Goal: Information Seeking & Learning: Learn about a topic

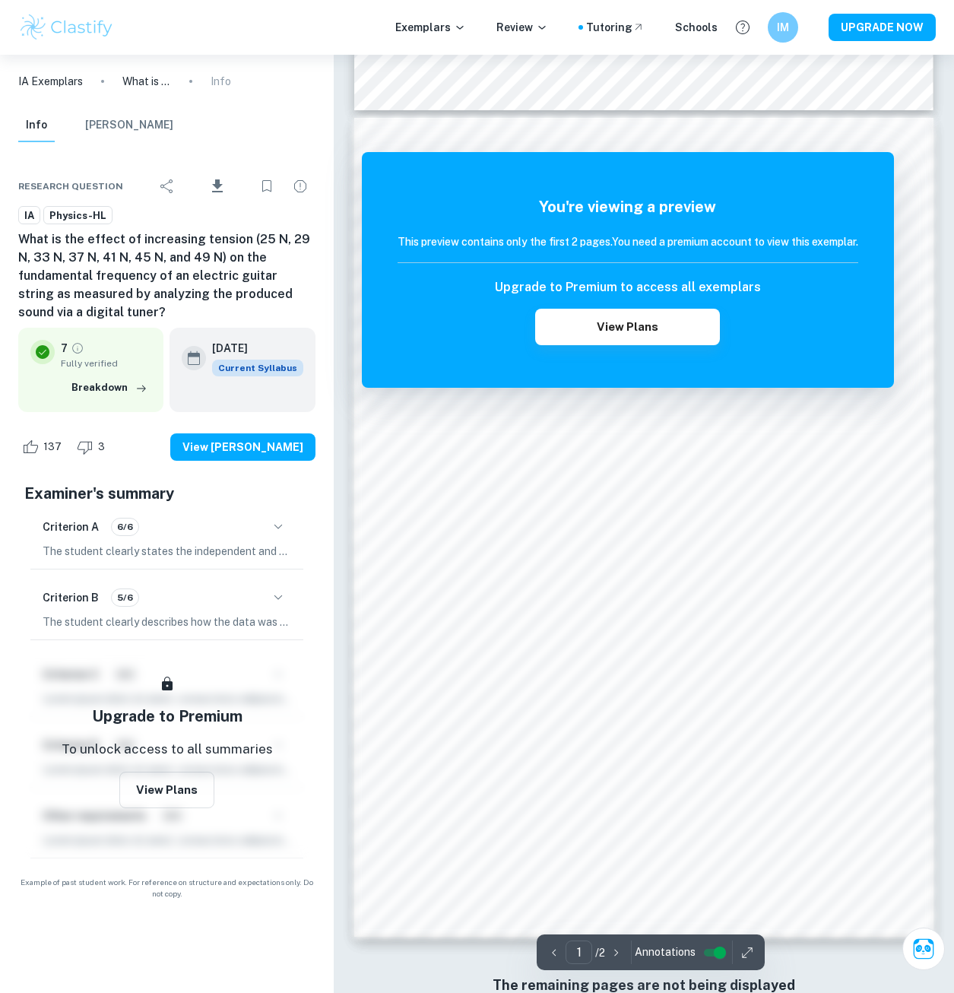
scroll to position [751, 0]
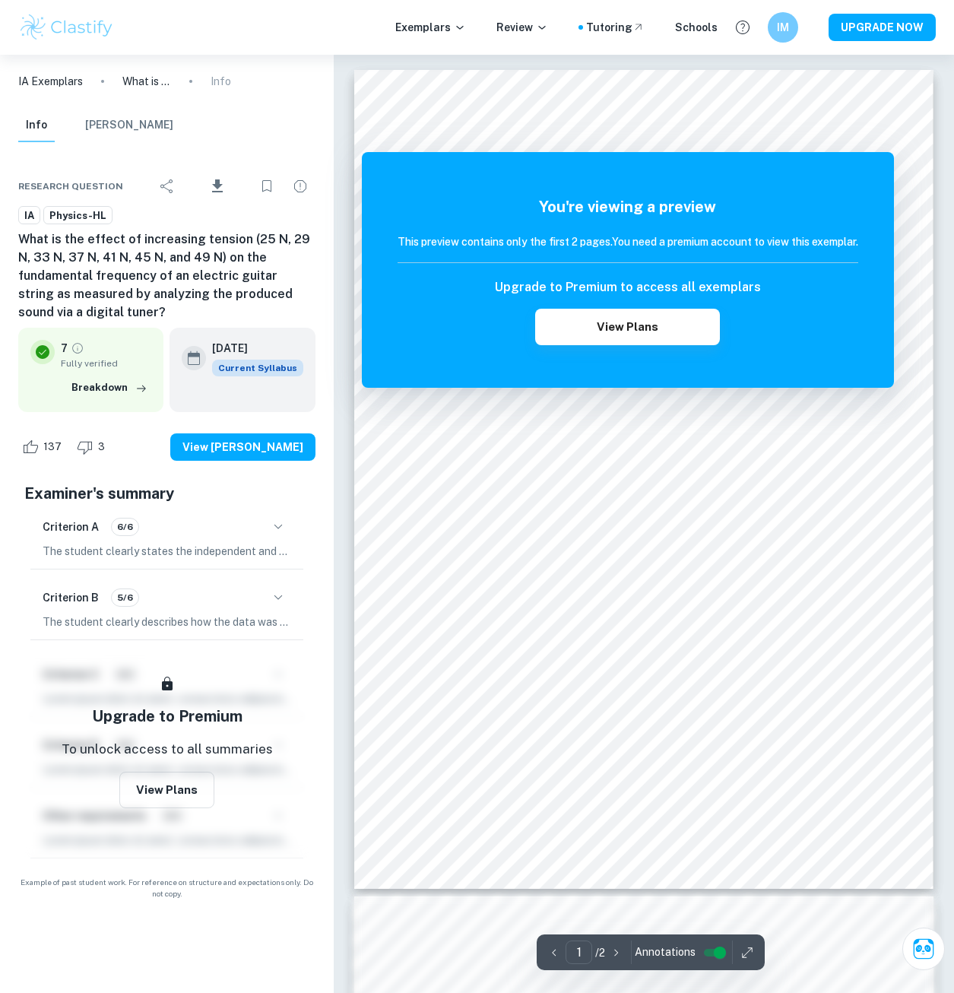
click at [71, 26] on img at bounding box center [66, 27] width 97 height 30
click at [60, 77] on p "IA Exemplars" at bounding box center [50, 81] width 65 height 17
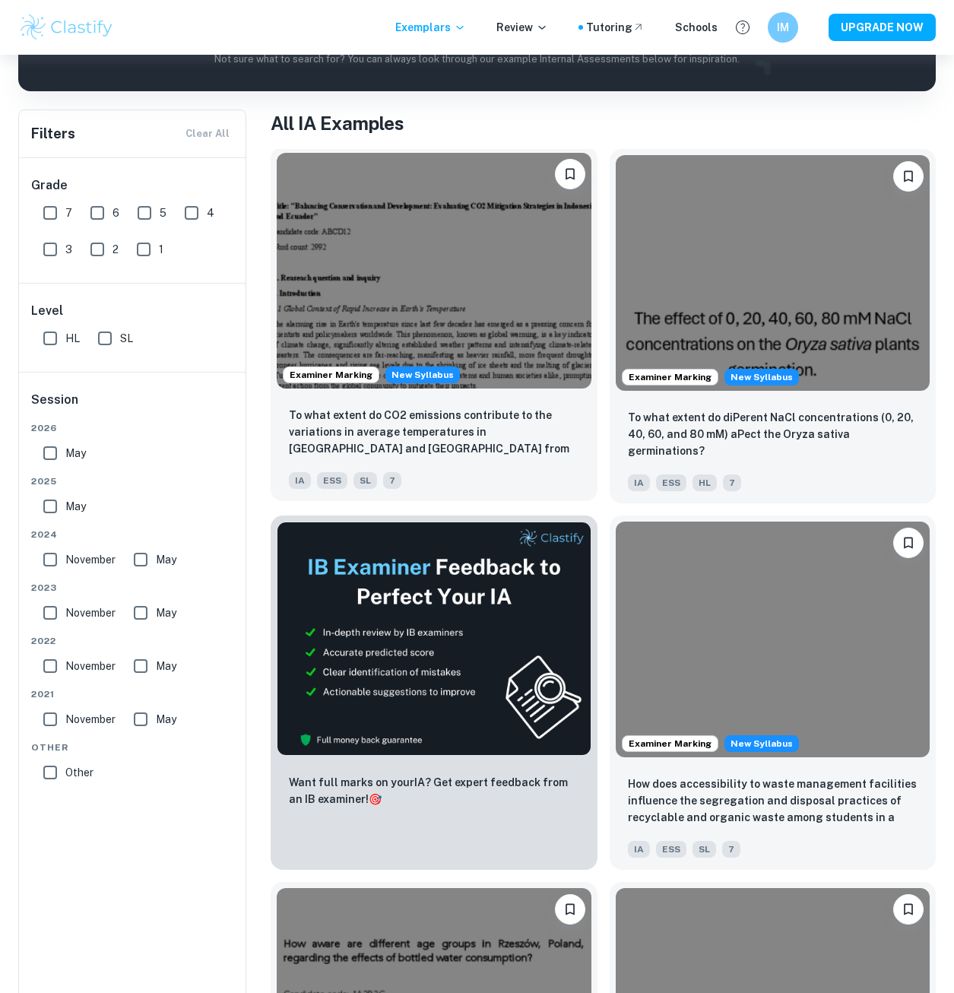
scroll to position [532, 0]
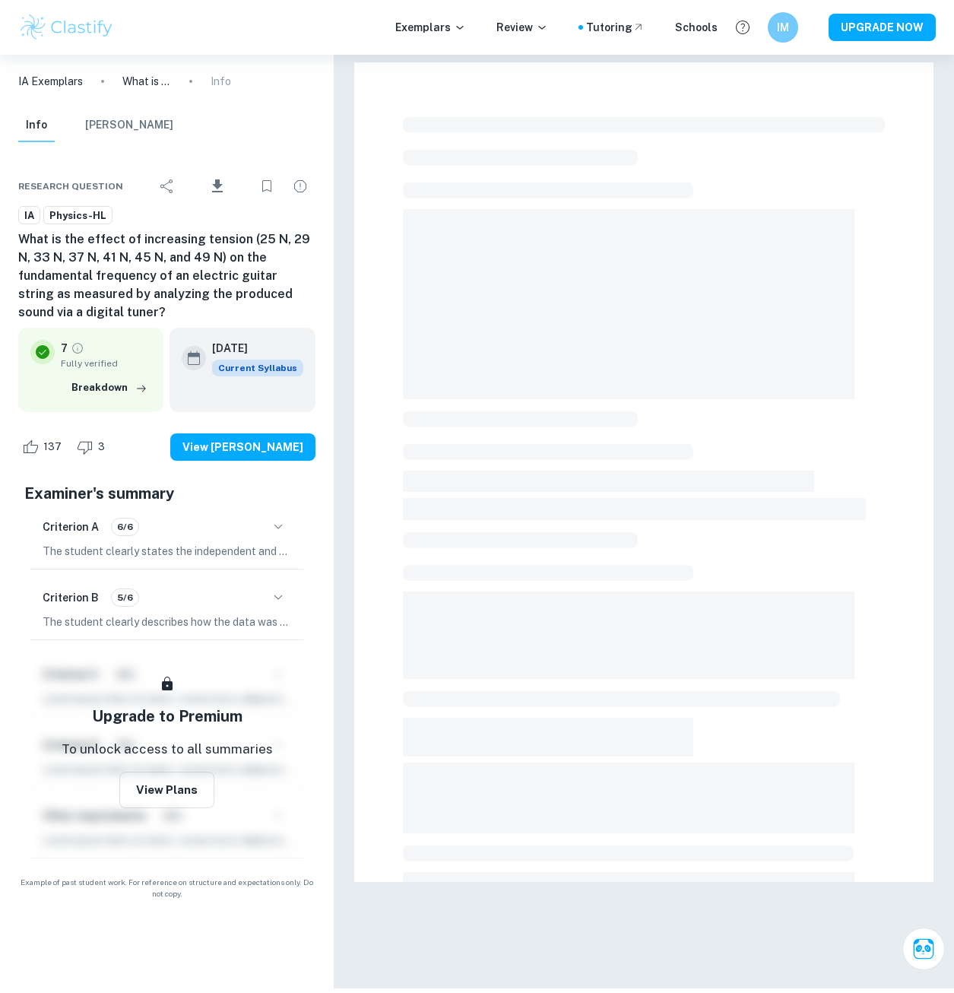
click at [141, 81] on p "What is the effect of increasing tension (25 N, 29 N, 33 N, 37 N, 41 N, 45 N, a…" at bounding box center [146, 81] width 49 height 17
click at [132, 84] on p "What is the effect of increasing tension (25 N, 29 N, 33 N, 37 N, 41 N, 45 N, a…" at bounding box center [146, 81] width 49 height 17
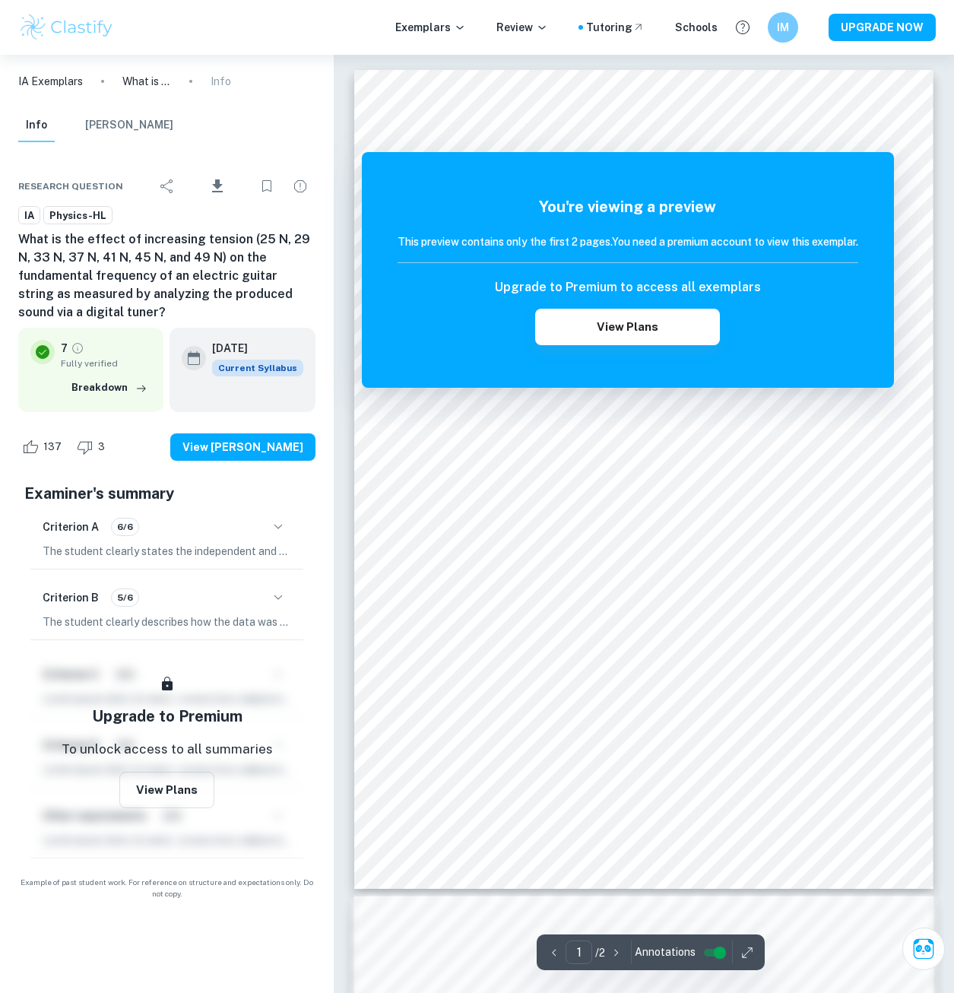
click at [68, 82] on p "IA Exemplars" at bounding box center [50, 81] width 65 height 17
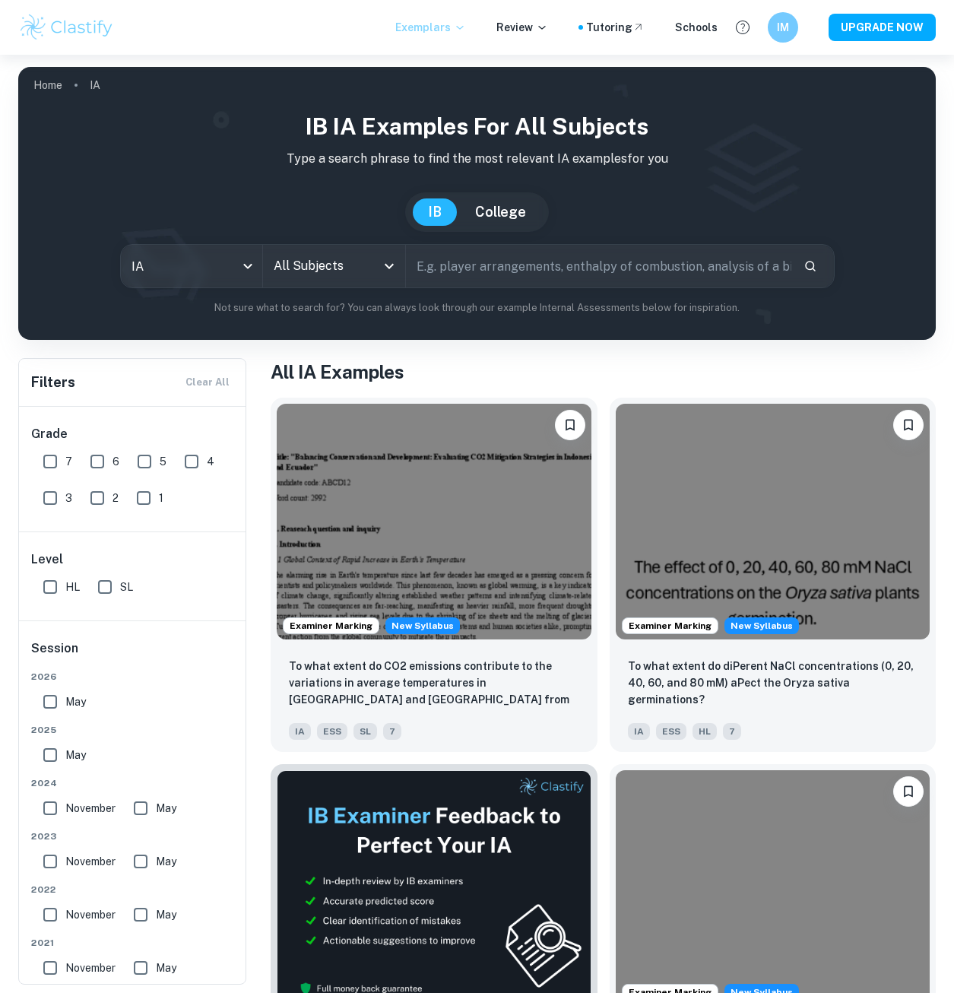
click at [460, 24] on p "Exemplars" at bounding box center [430, 27] width 71 height 17
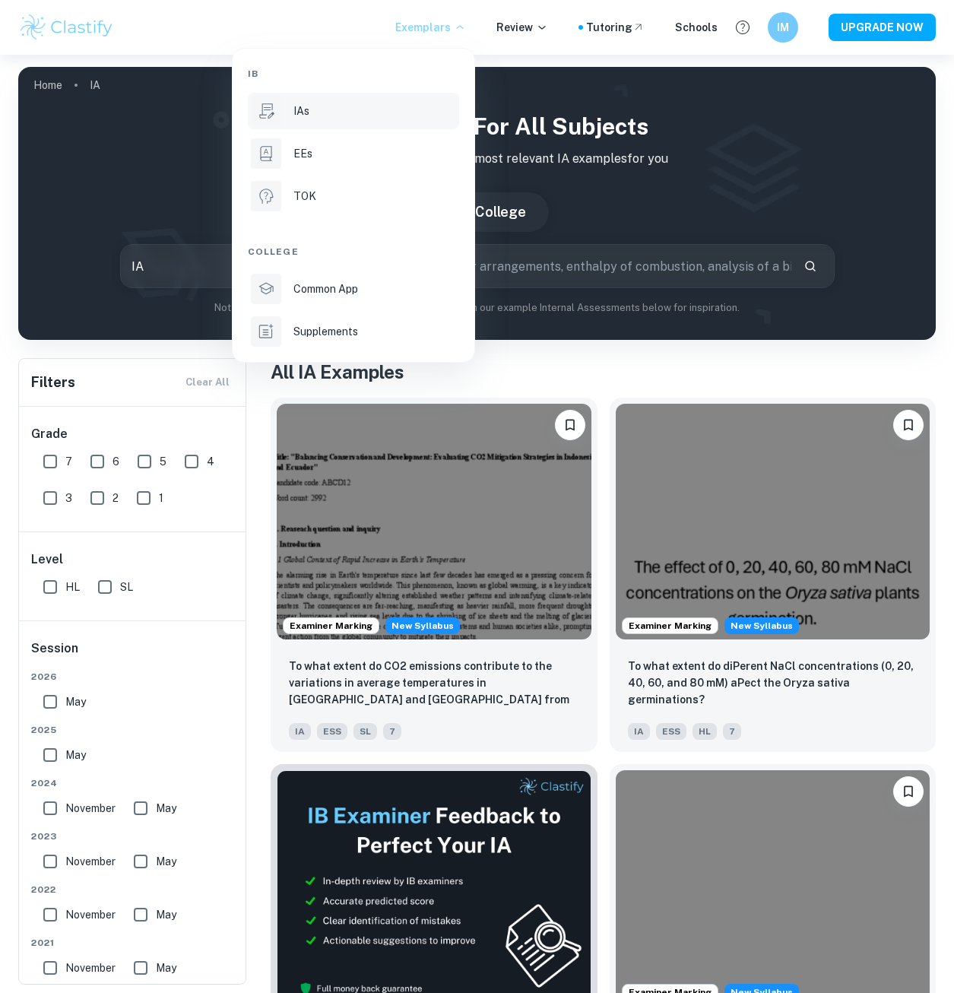
click at [363, 107] on div "IAs" at bounding box center [374, 111] width 163 height 17
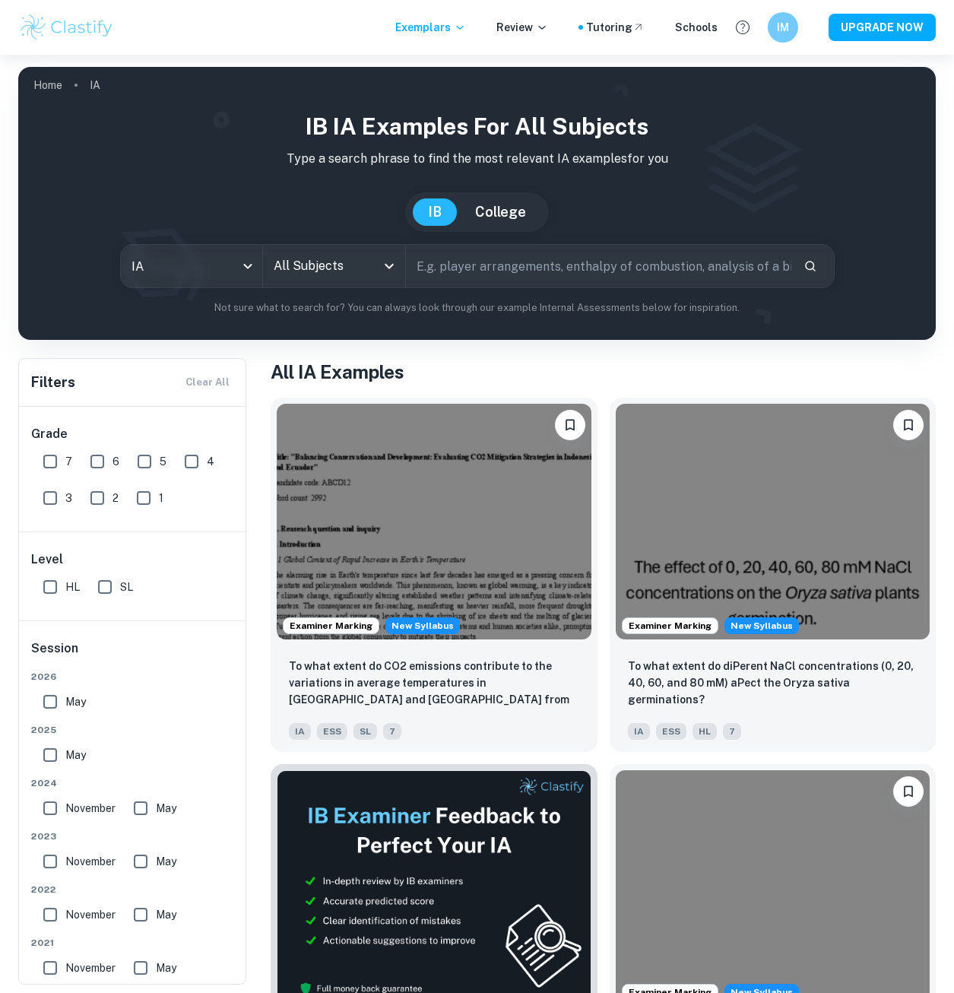
click at [340, 270] on input "All Subjects" at bounding box center [323, 266] width 106 height 29
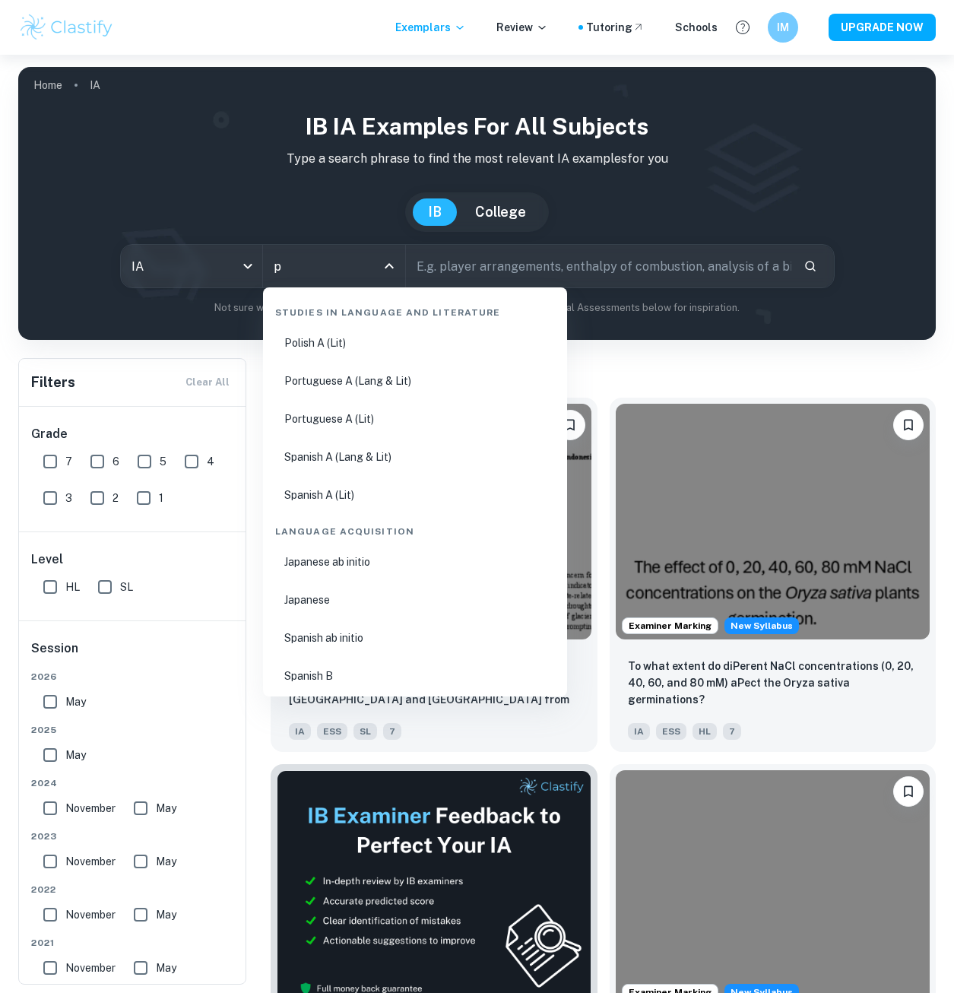
type input "ph"
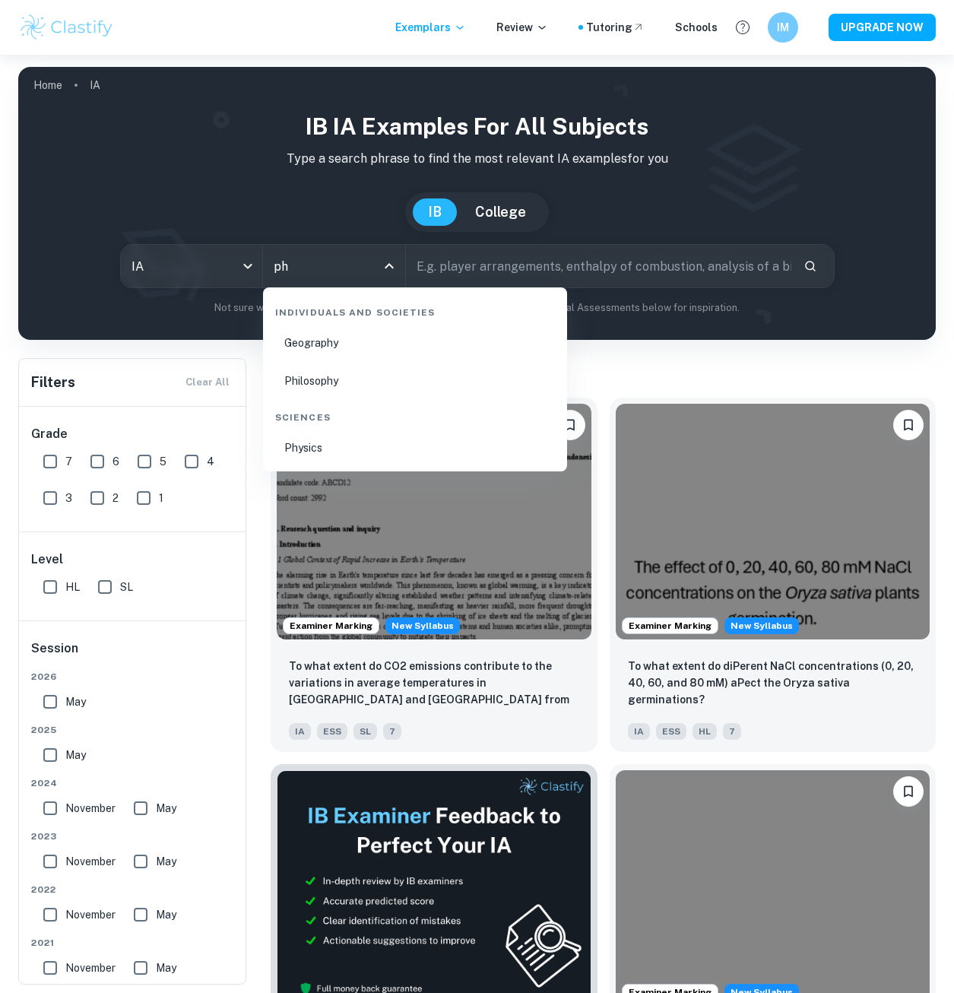
click at [325, 455] on li "Physics" at bounding box center [415, 447] width 292 height 35
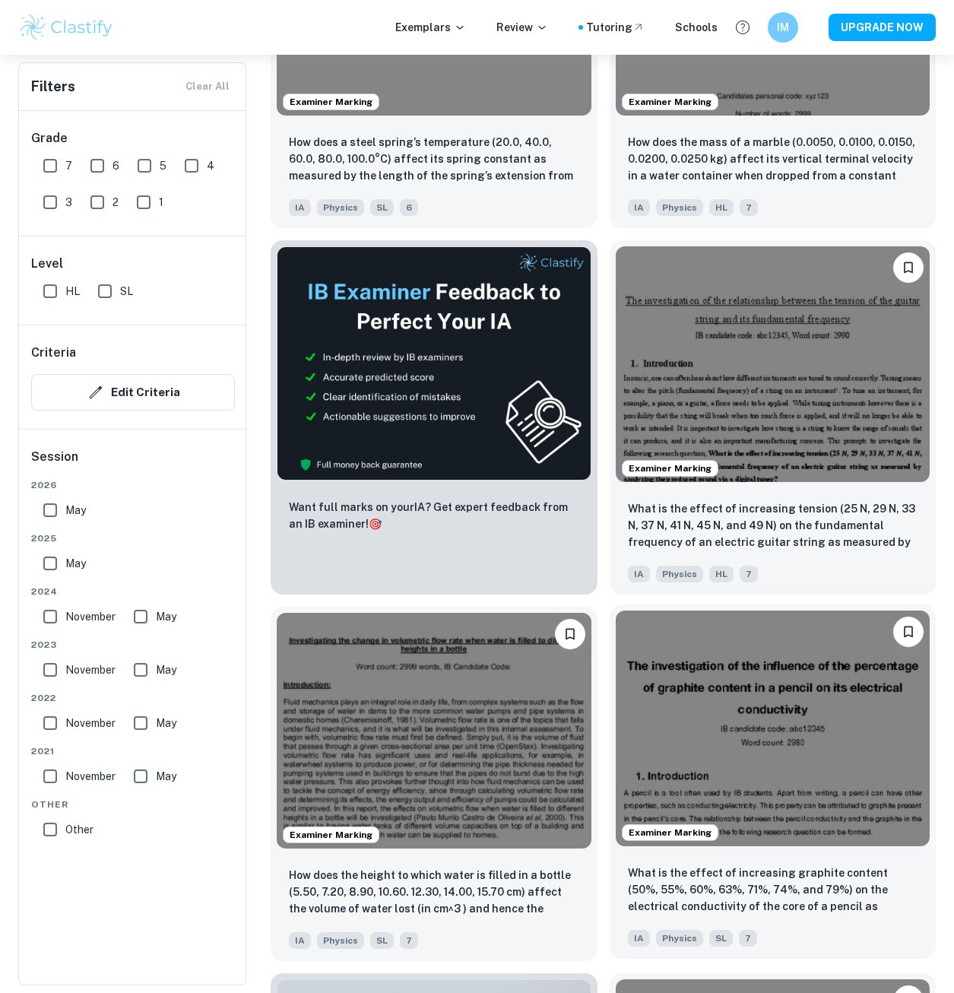
scroll to position [760, 0]
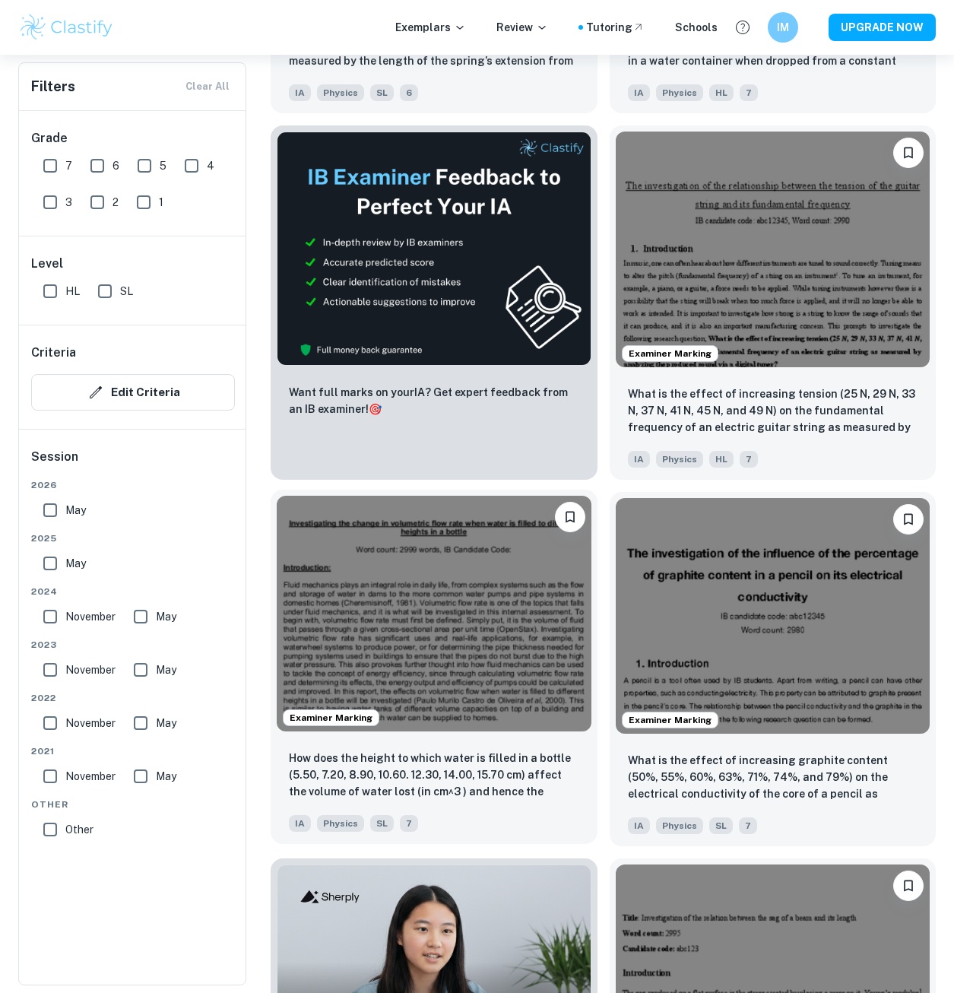
click at [535, 623] on img at bounding box center [434, 614] width 315 height 236
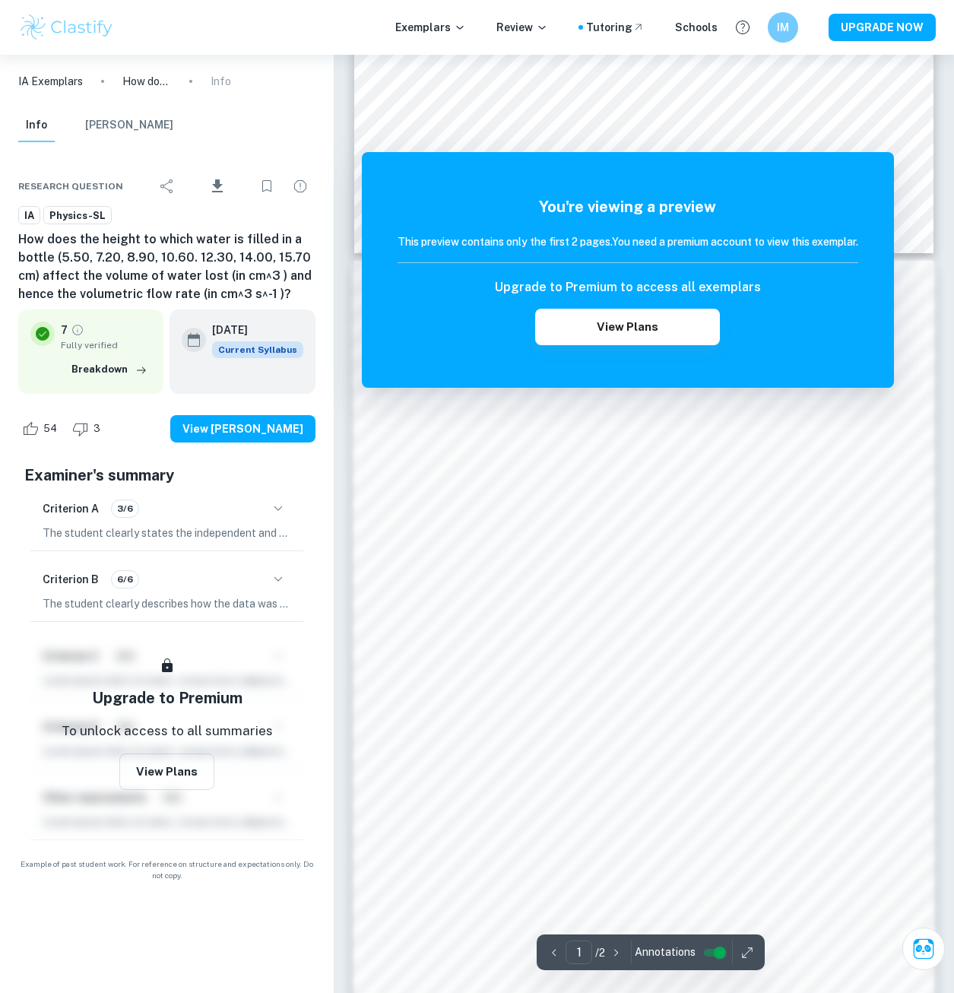
scroll to position [689, 0]
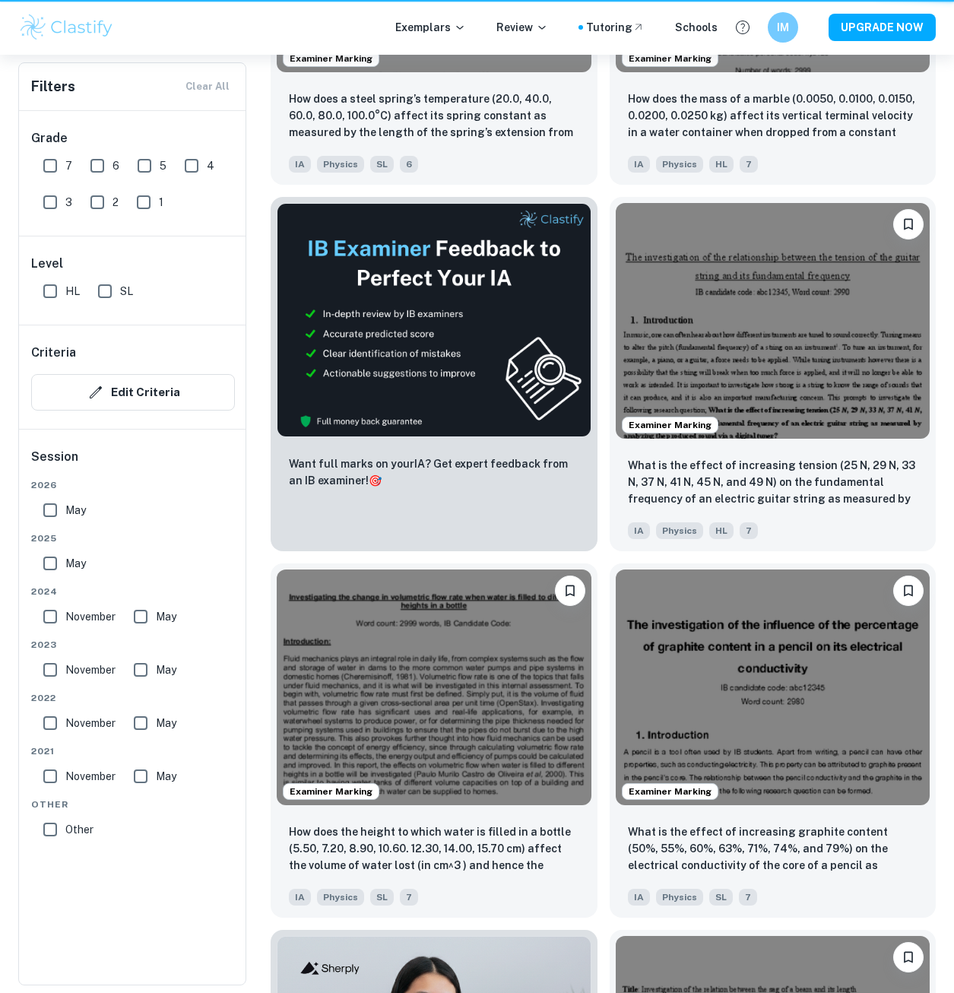
scroll to position [760, 0]
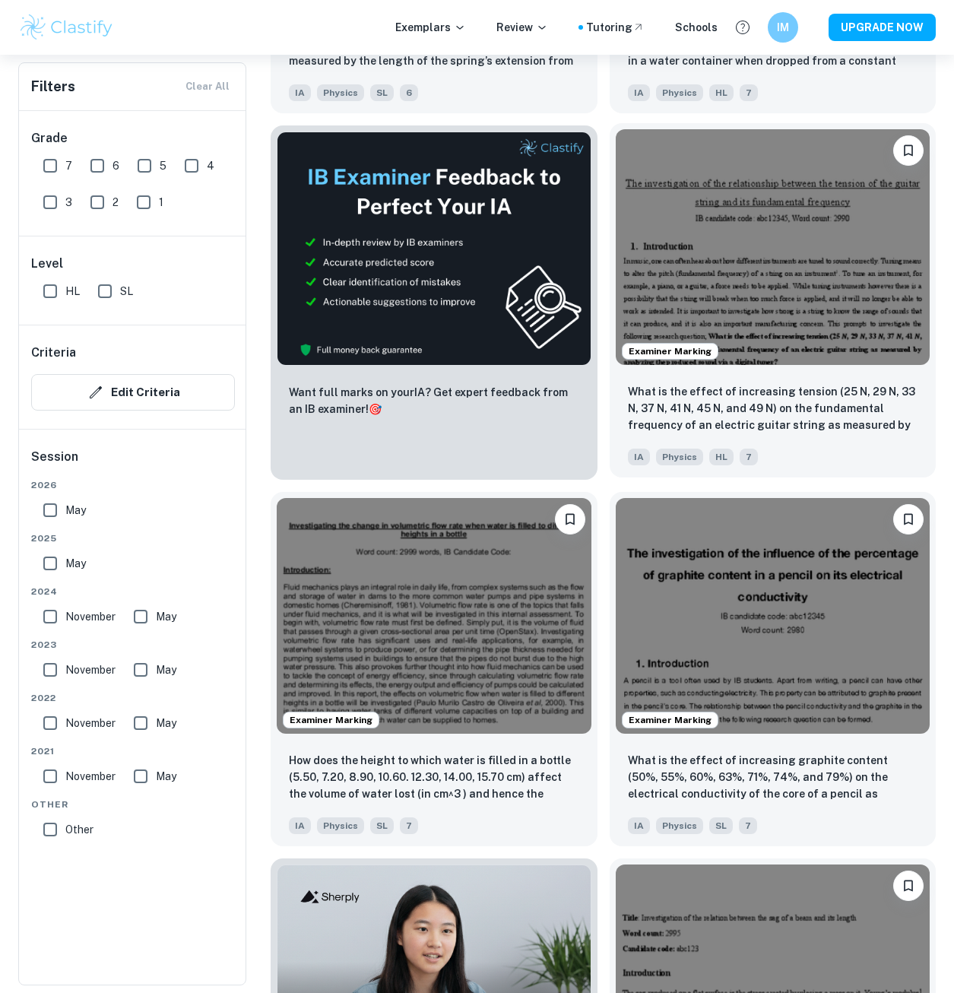
click at [696, 269] on img at bounding box center [773, 247] width 315 height 236
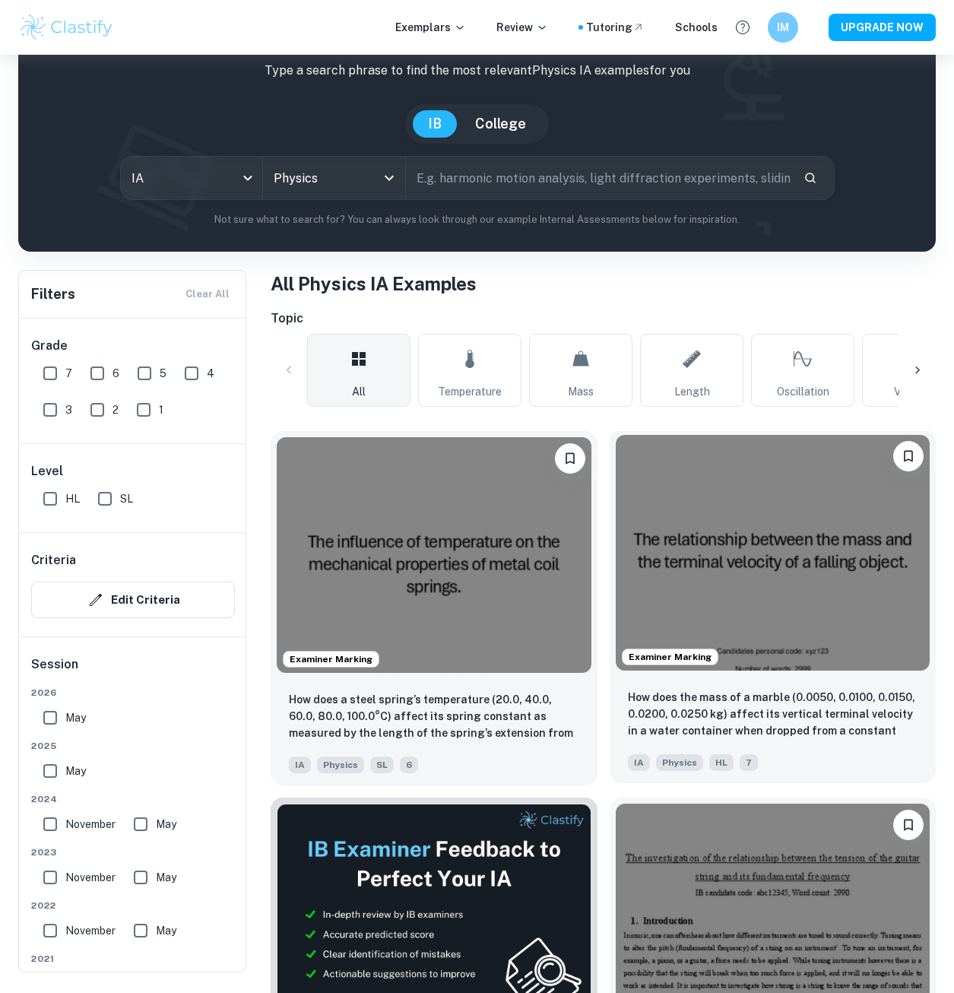
scroll to position [76, 0]
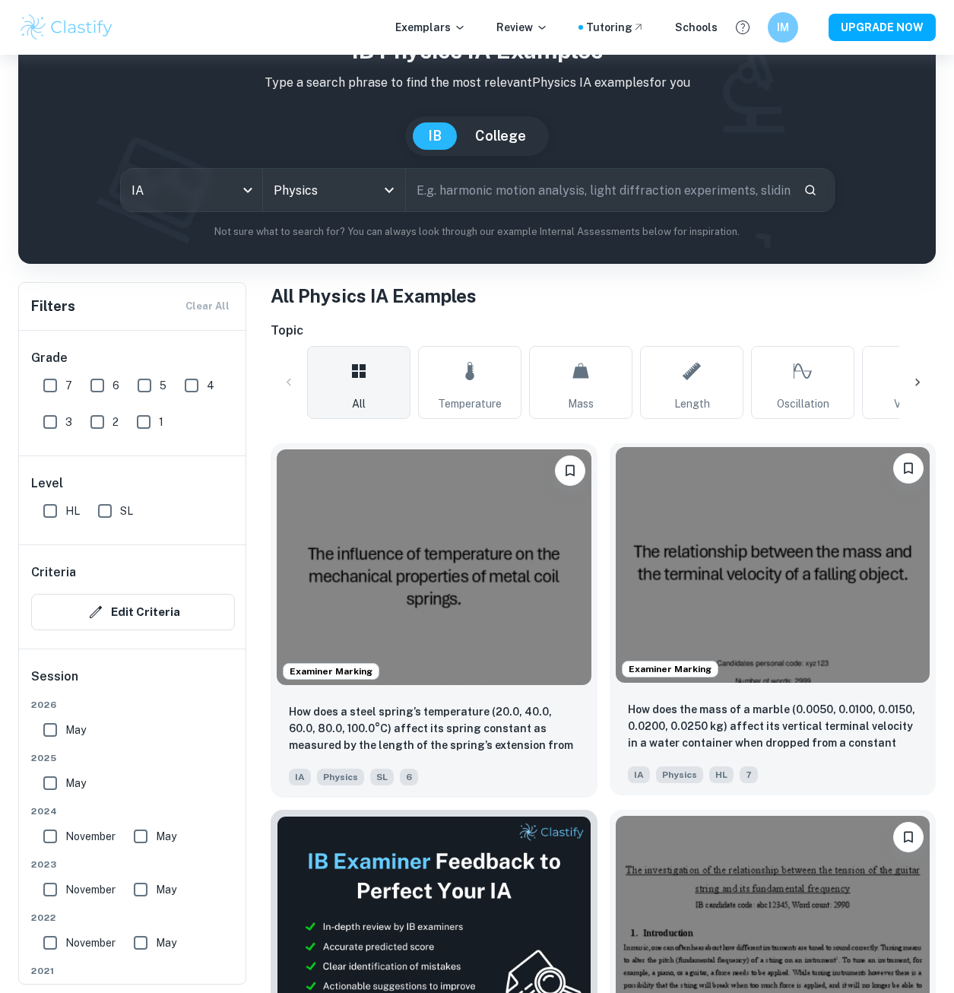
click at [673, 576] on img at bounding box center [773, 565] width 315 height 236
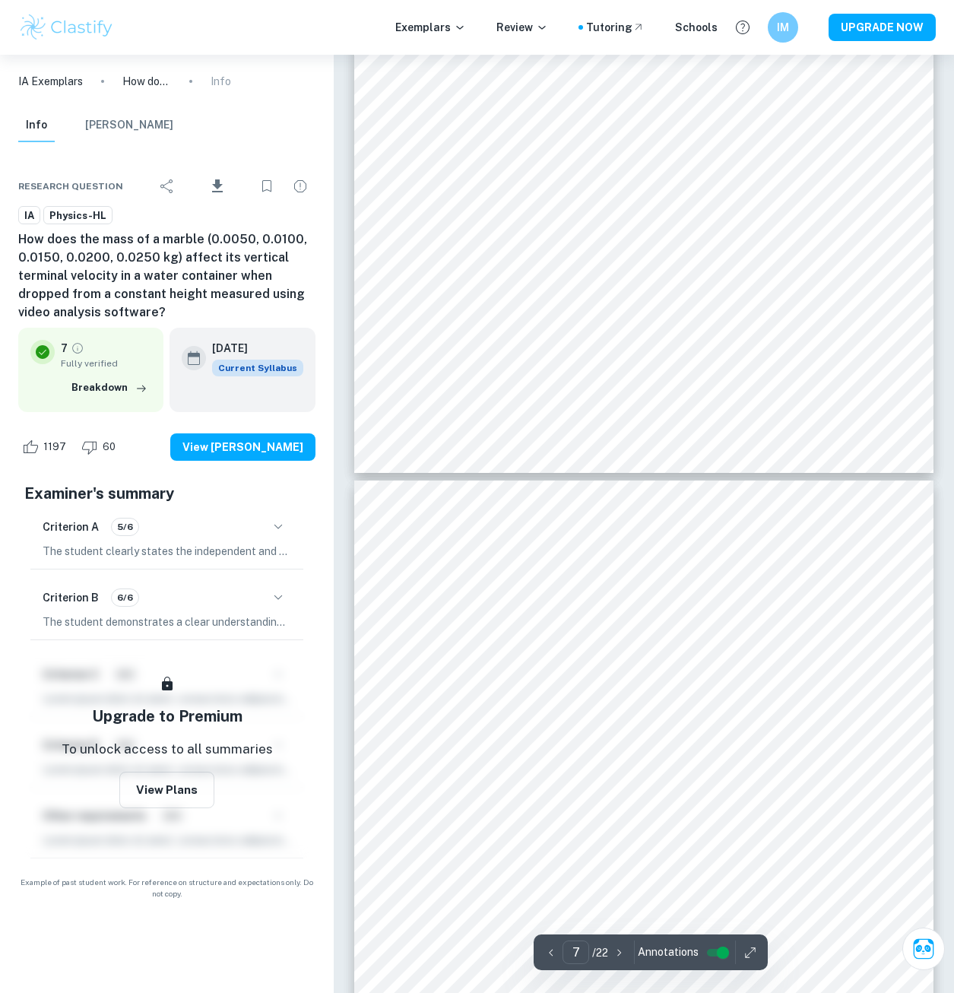
type input "8"
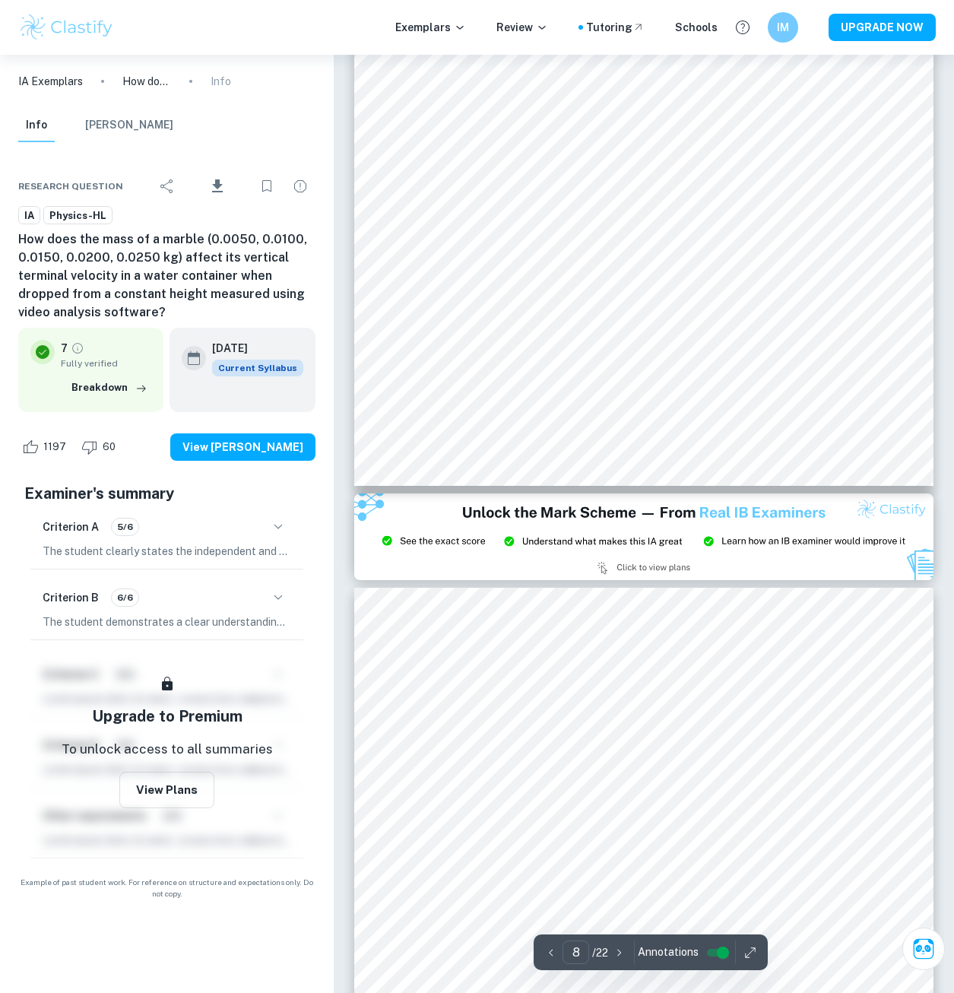
scroll to position [6392, 0]
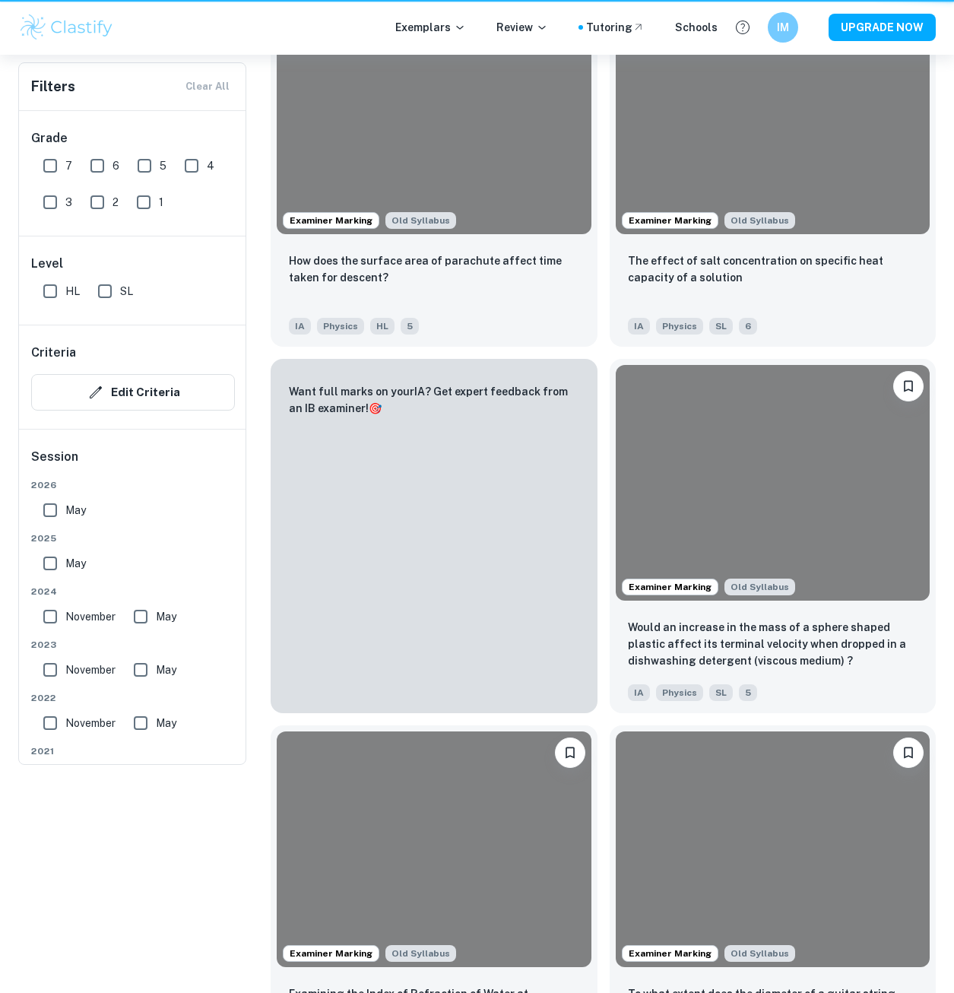
scroll to position [76, 0]
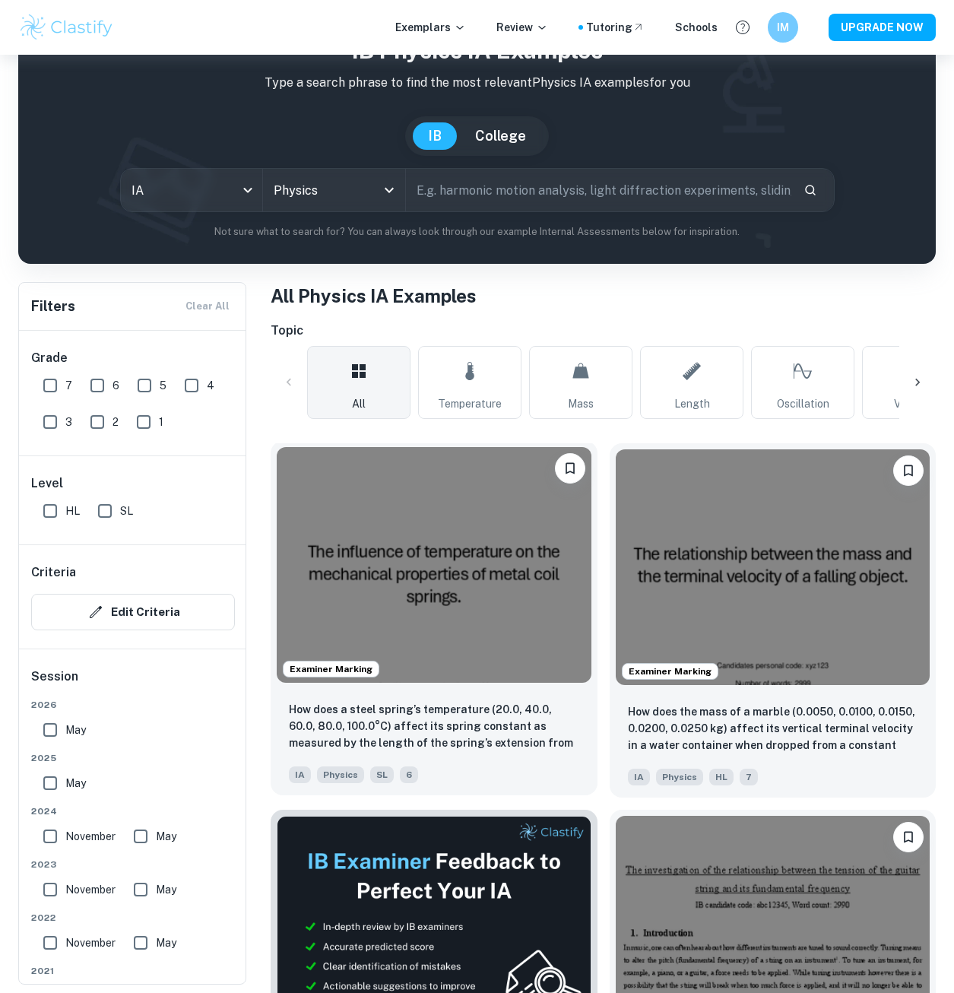
click at [452, 513] on img at bounding box center [434, 565] width 315 height 236
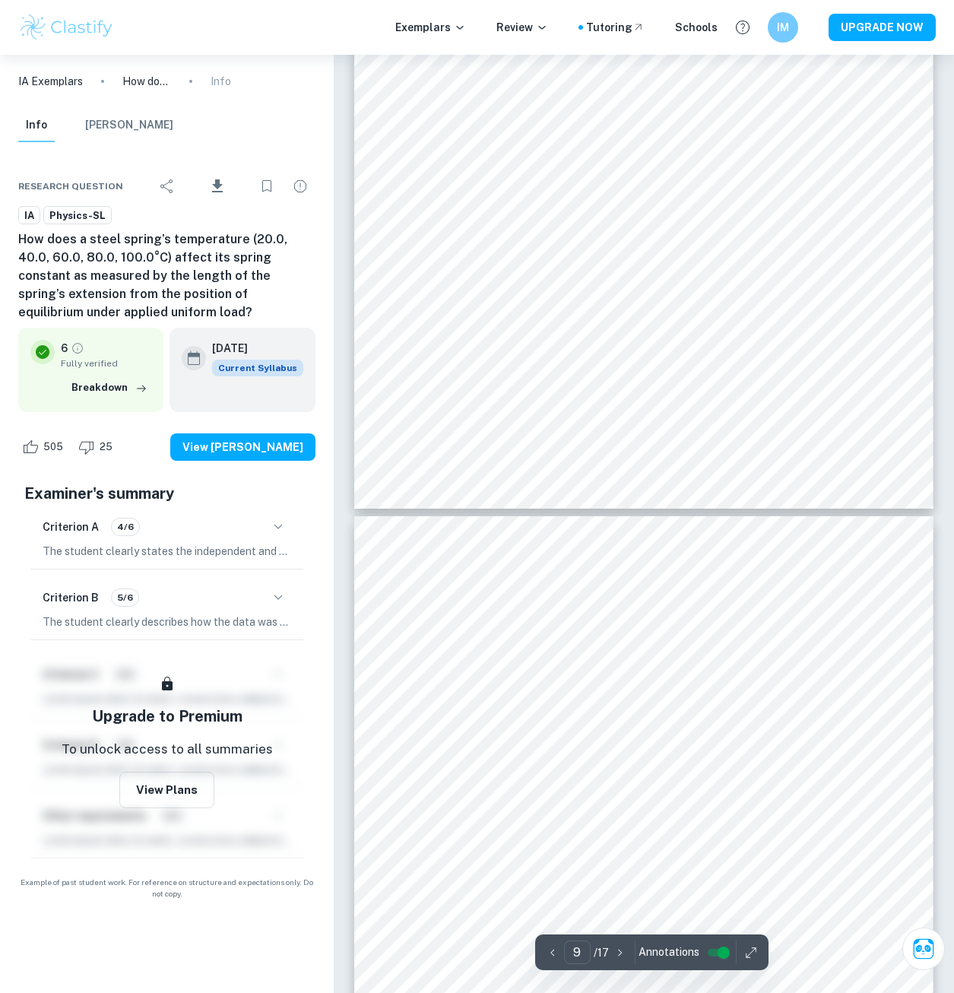
scroll to position [7298, 0]
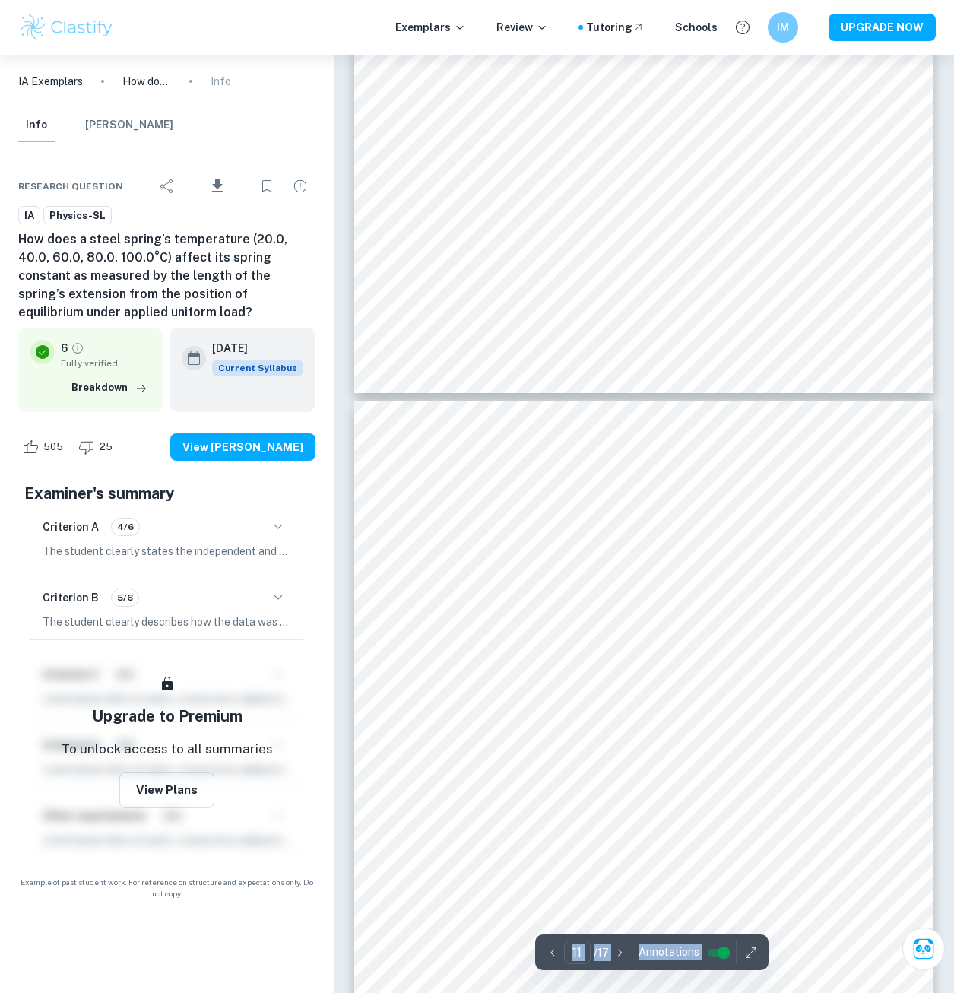
scroll to position [8206, 0]
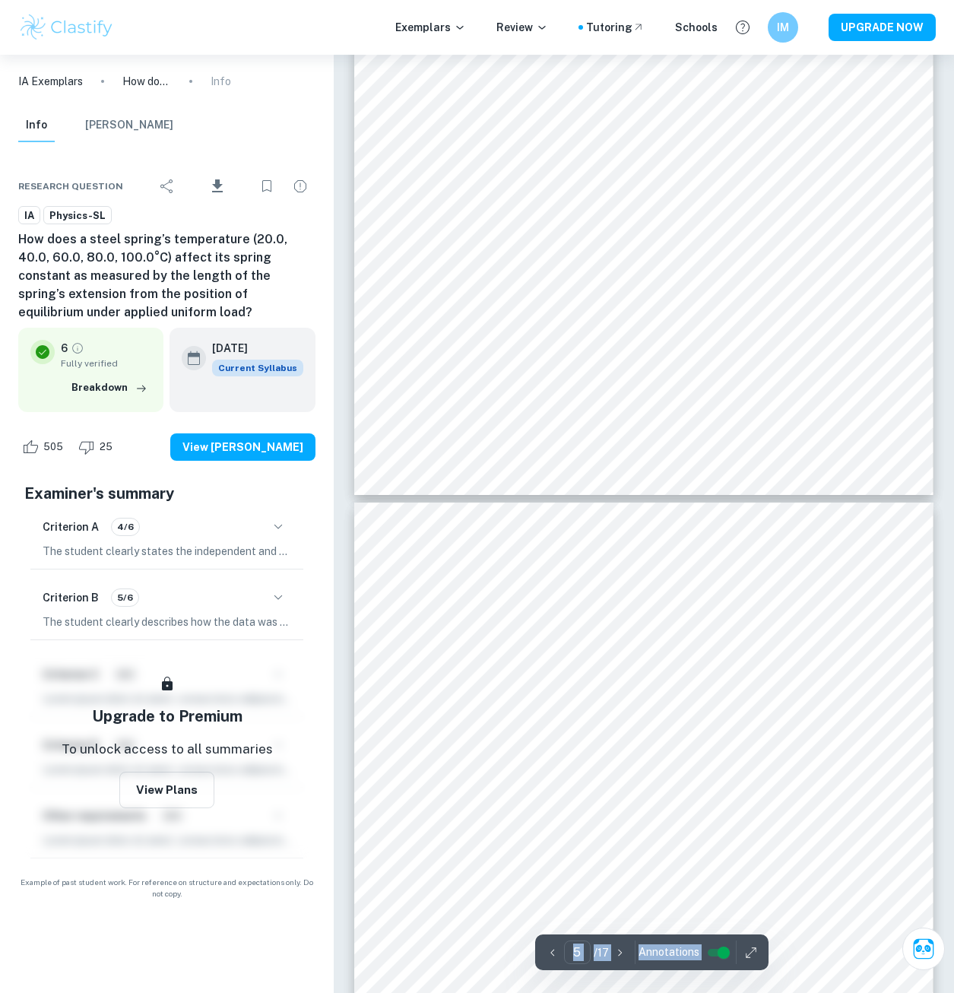
type input "4"
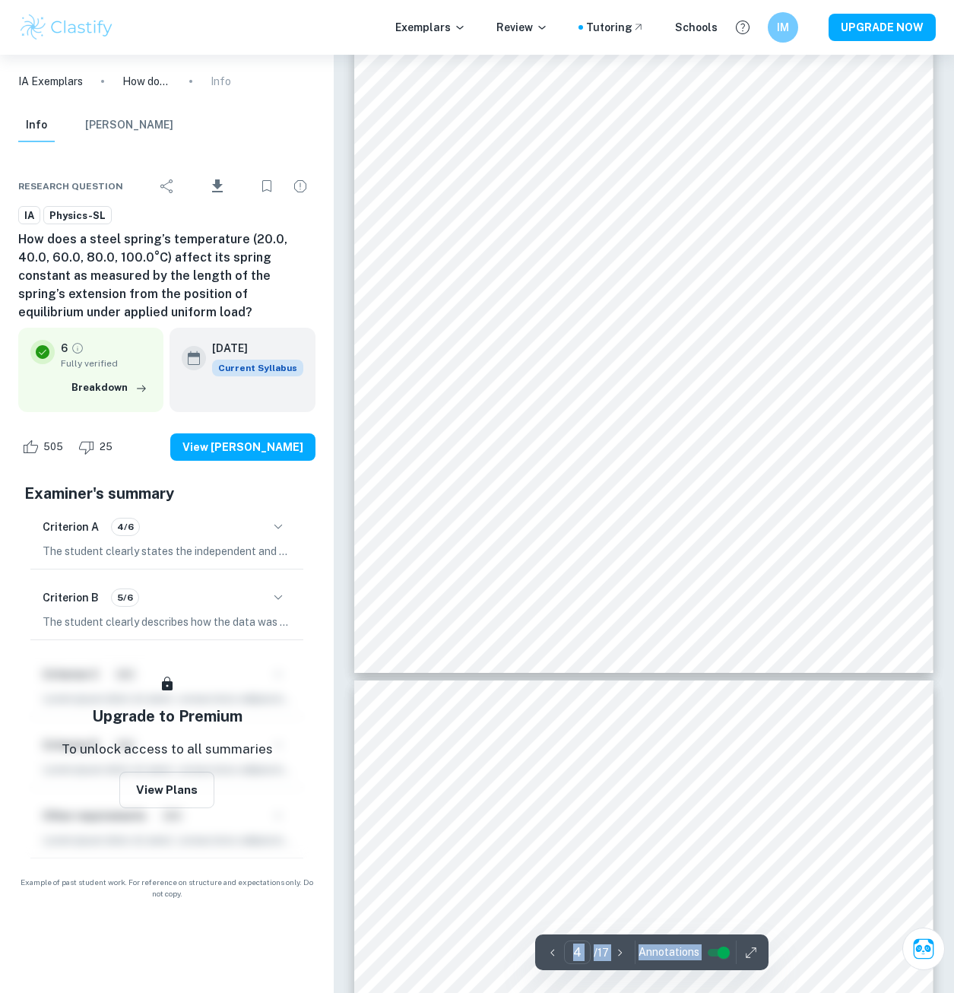
scroll to position [2861, 0]
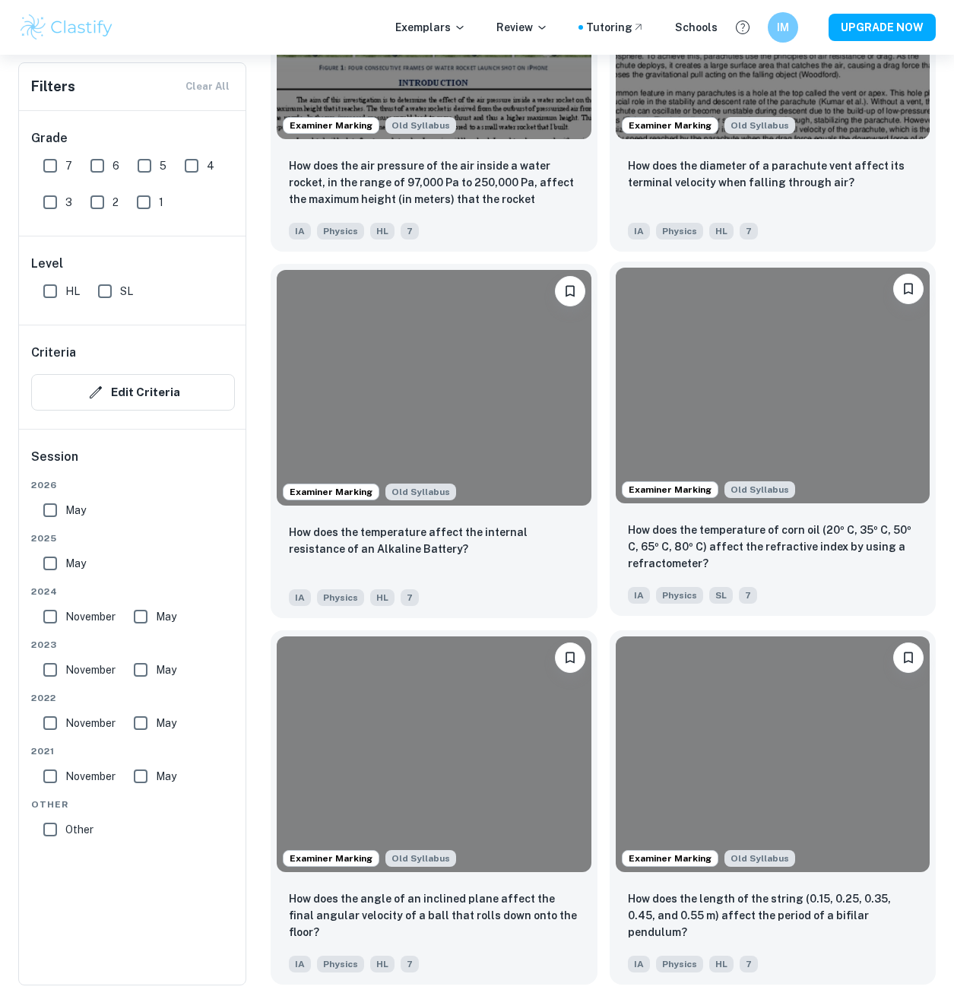
scroll to position [2965, 0]
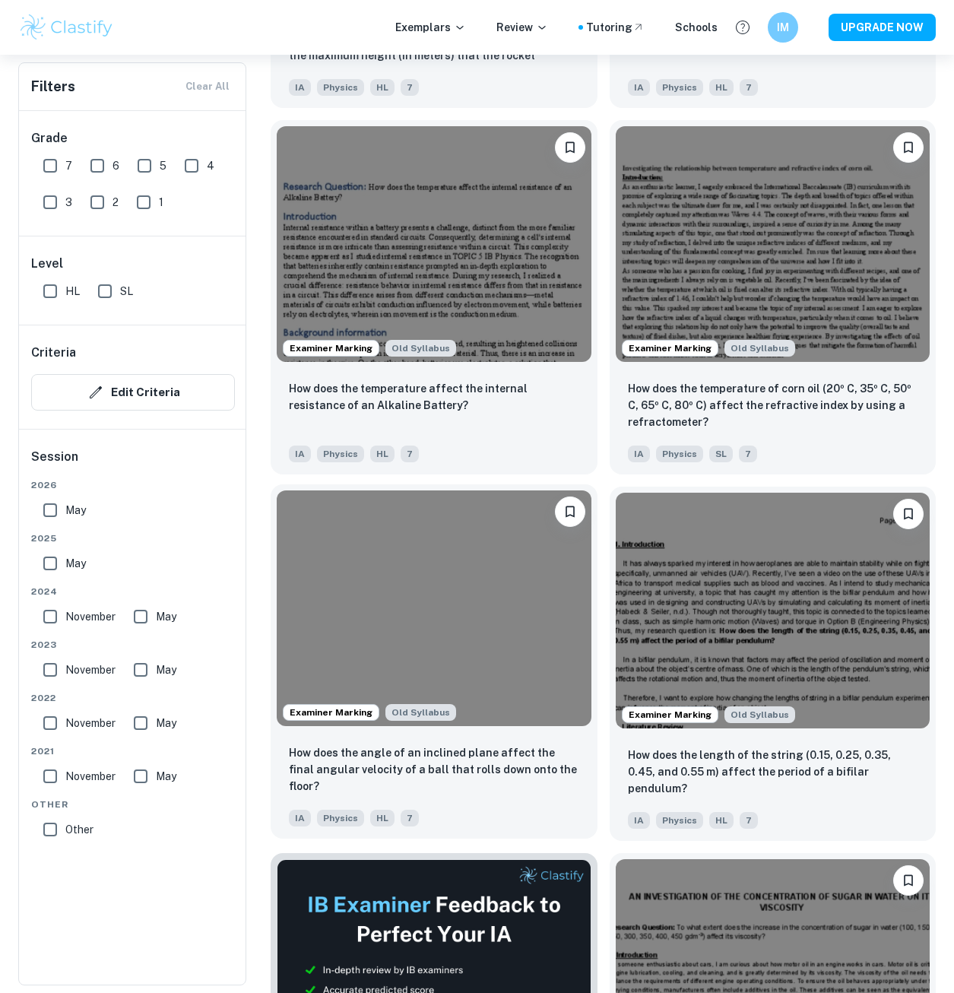
click at [552, 582] on img at bounding box center [434, 608] width 315 height 236
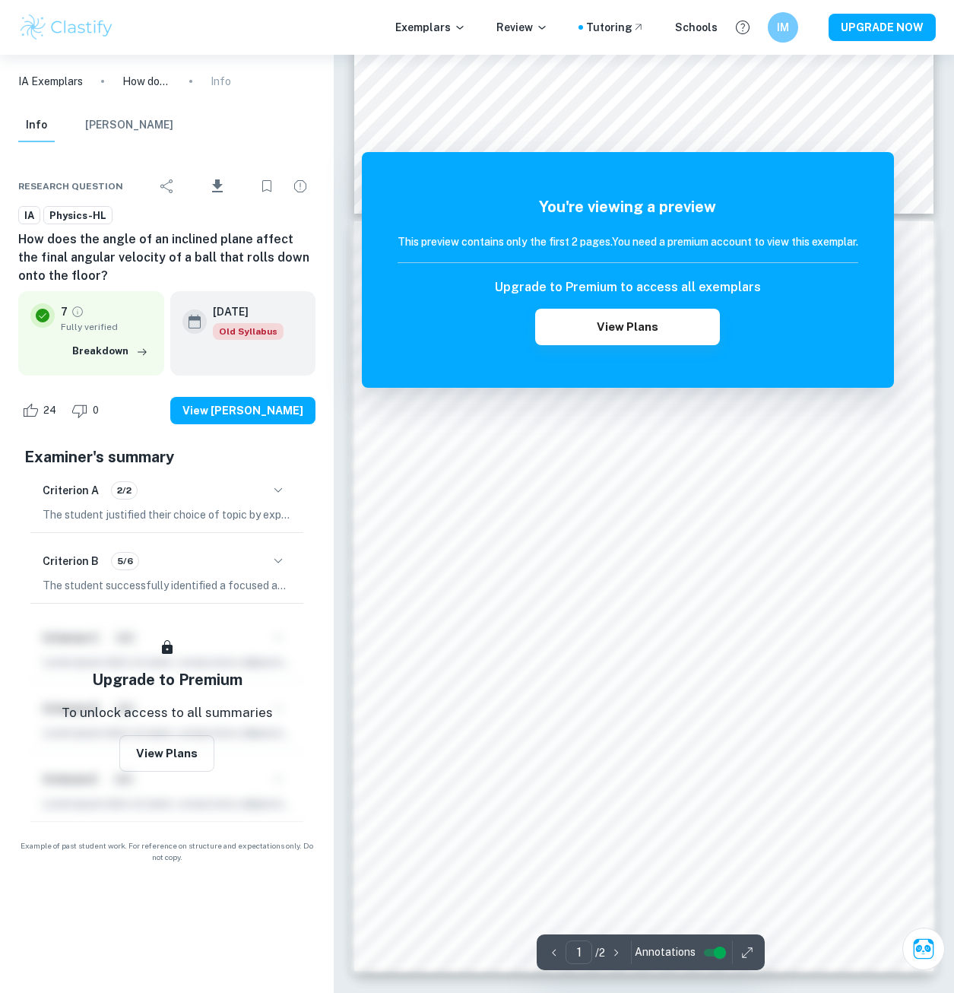
scroll to position [689, 0]
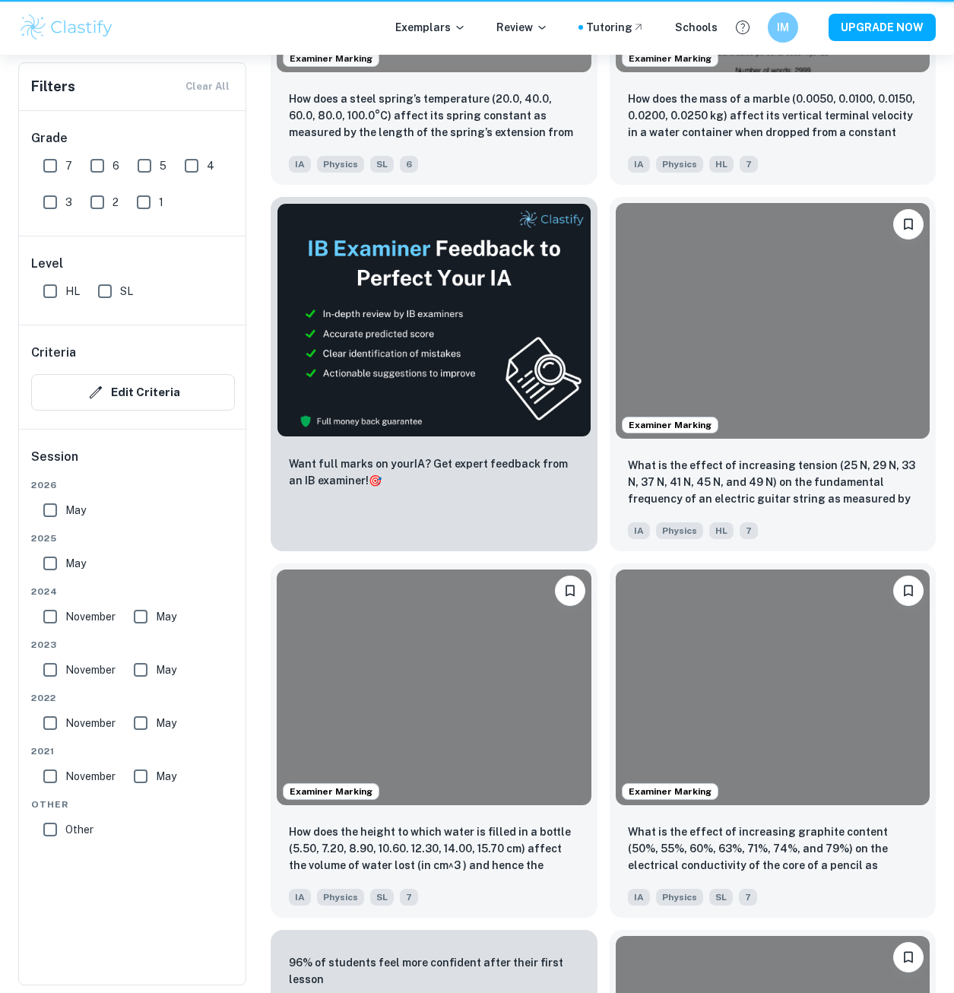
scroll to position [2965, 0]
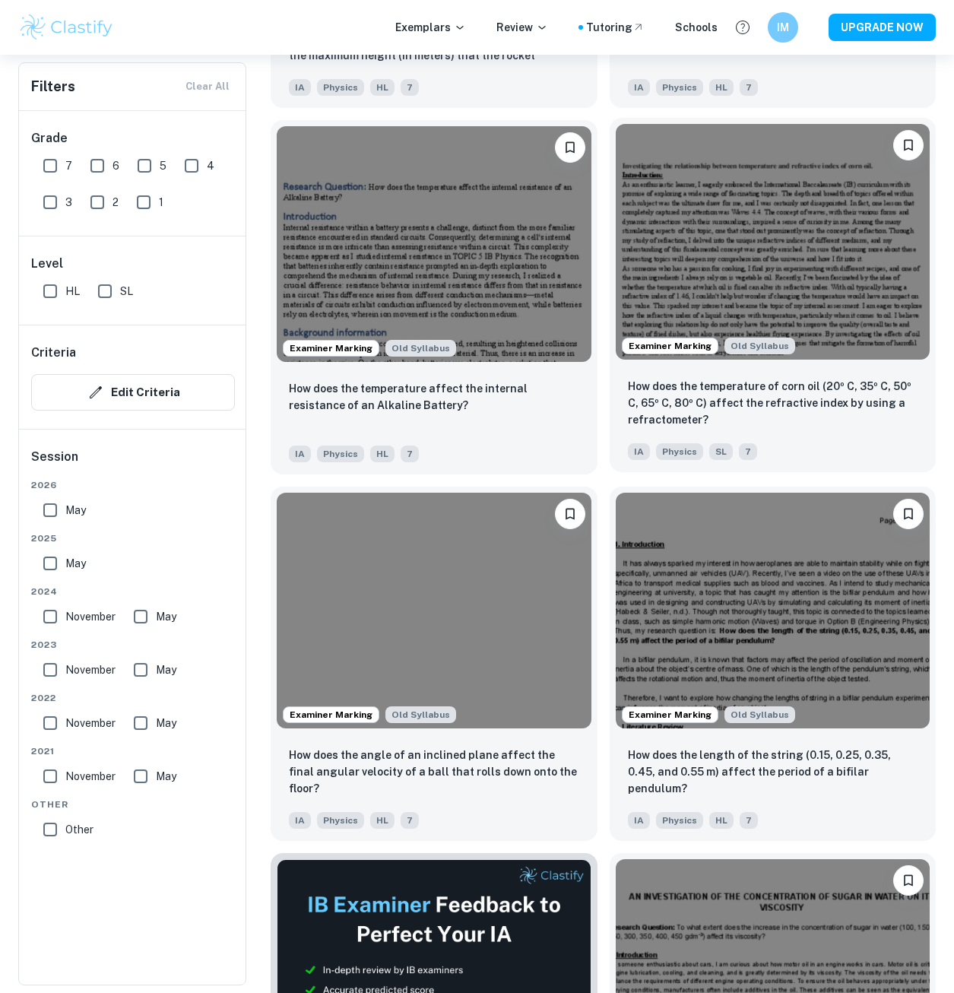
click at [831, 309] on img at bounding box center [773, 242] width 315 height 236
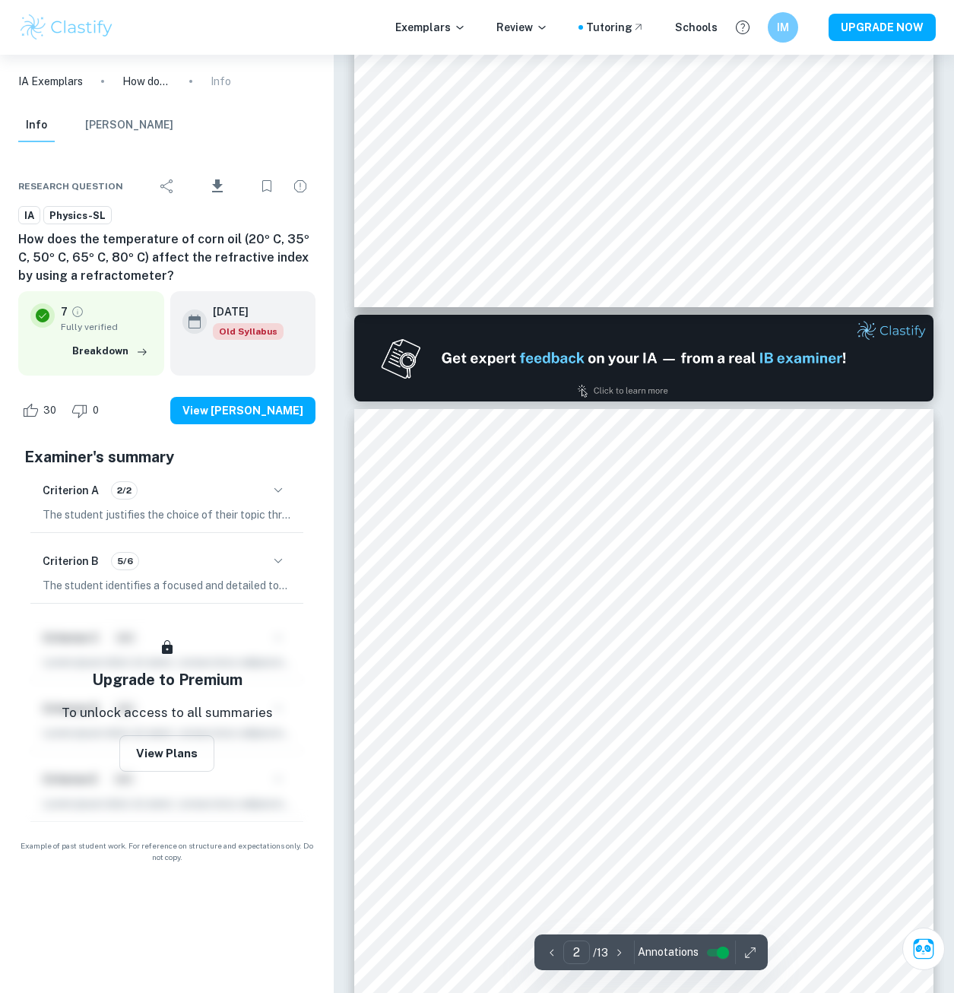
scroll to position [684, 0]
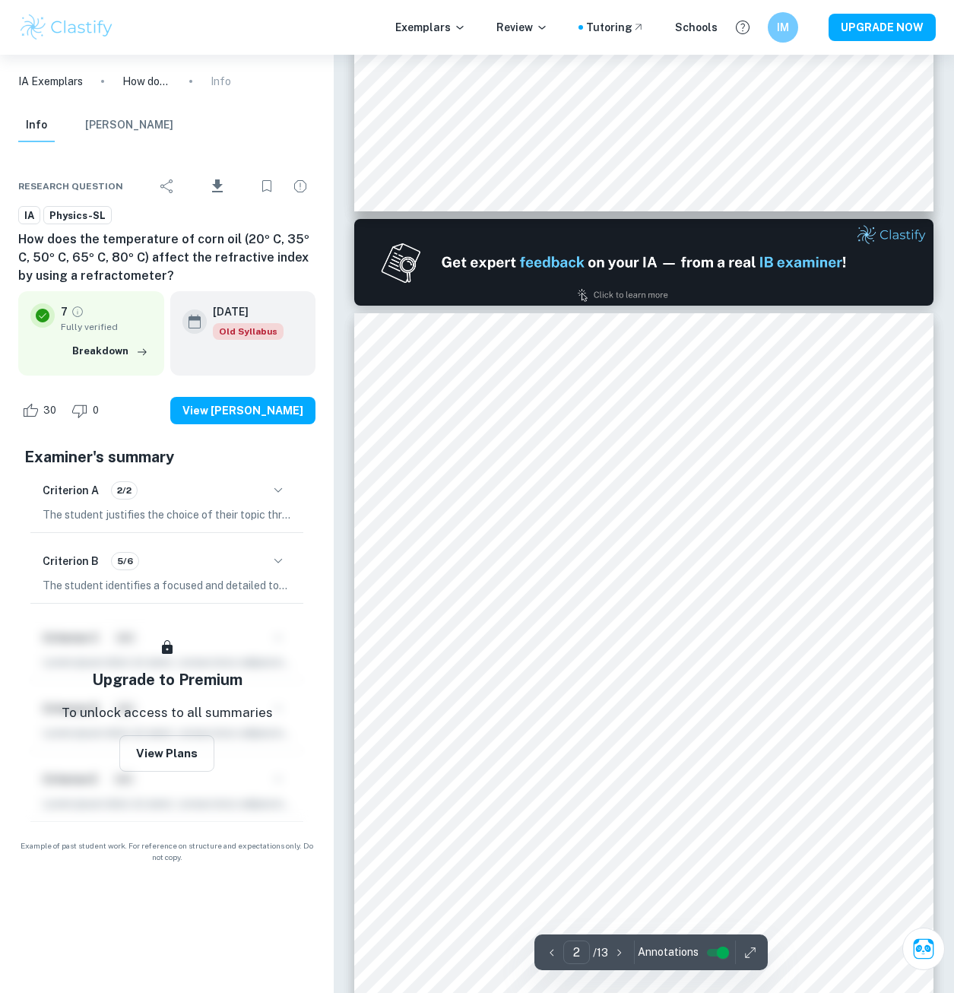
type input "1"
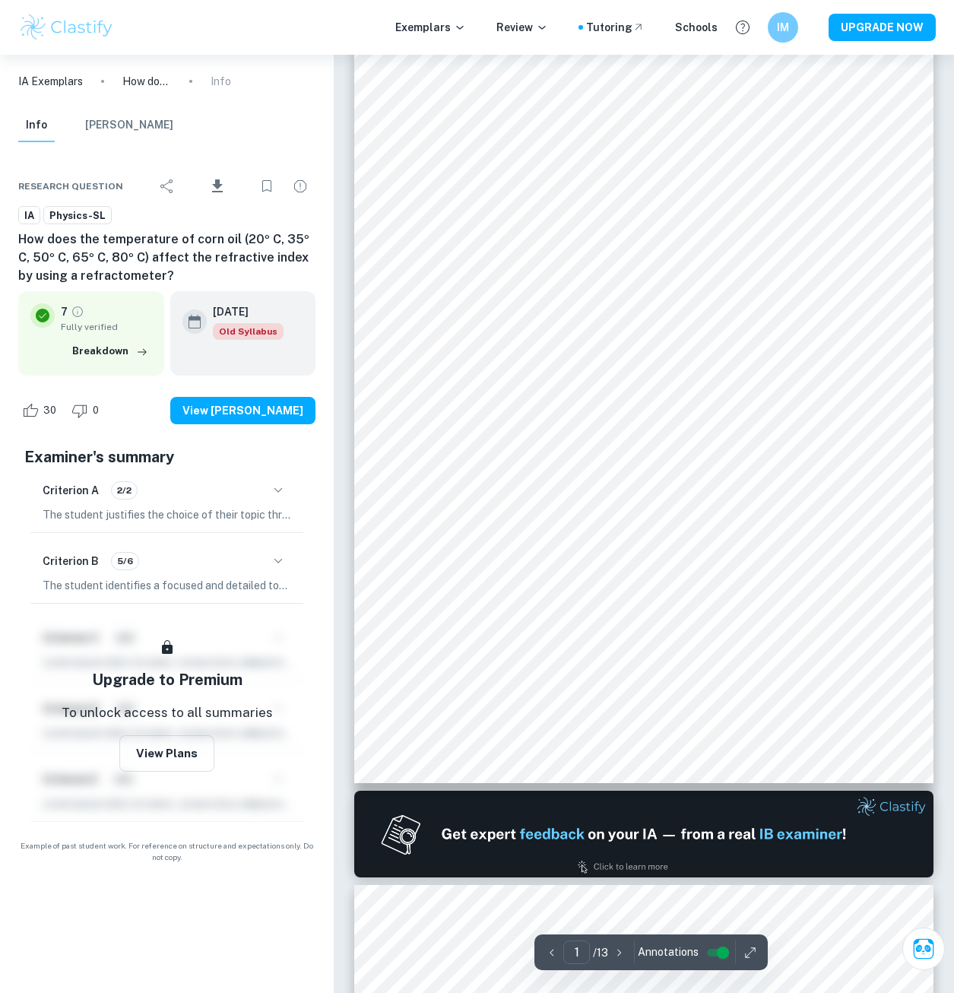
scroll to position [0, 0]
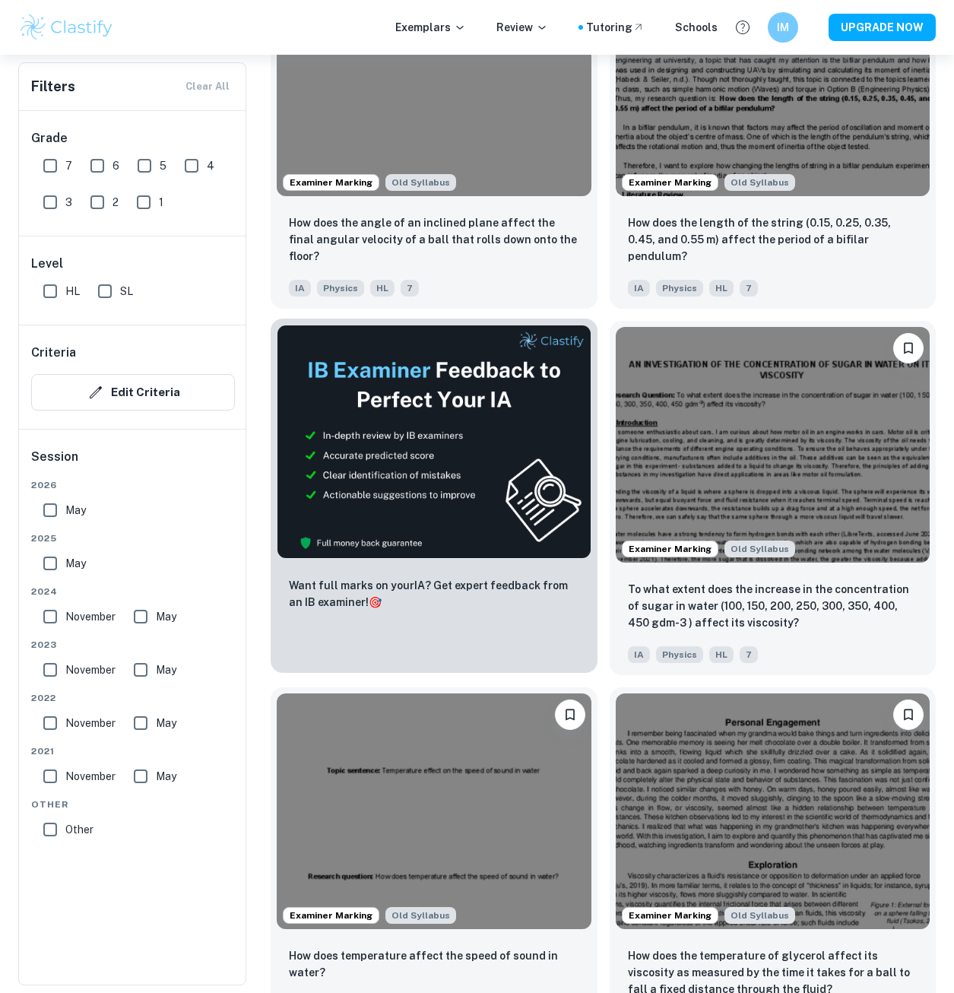
scroll to position [3574, 0]
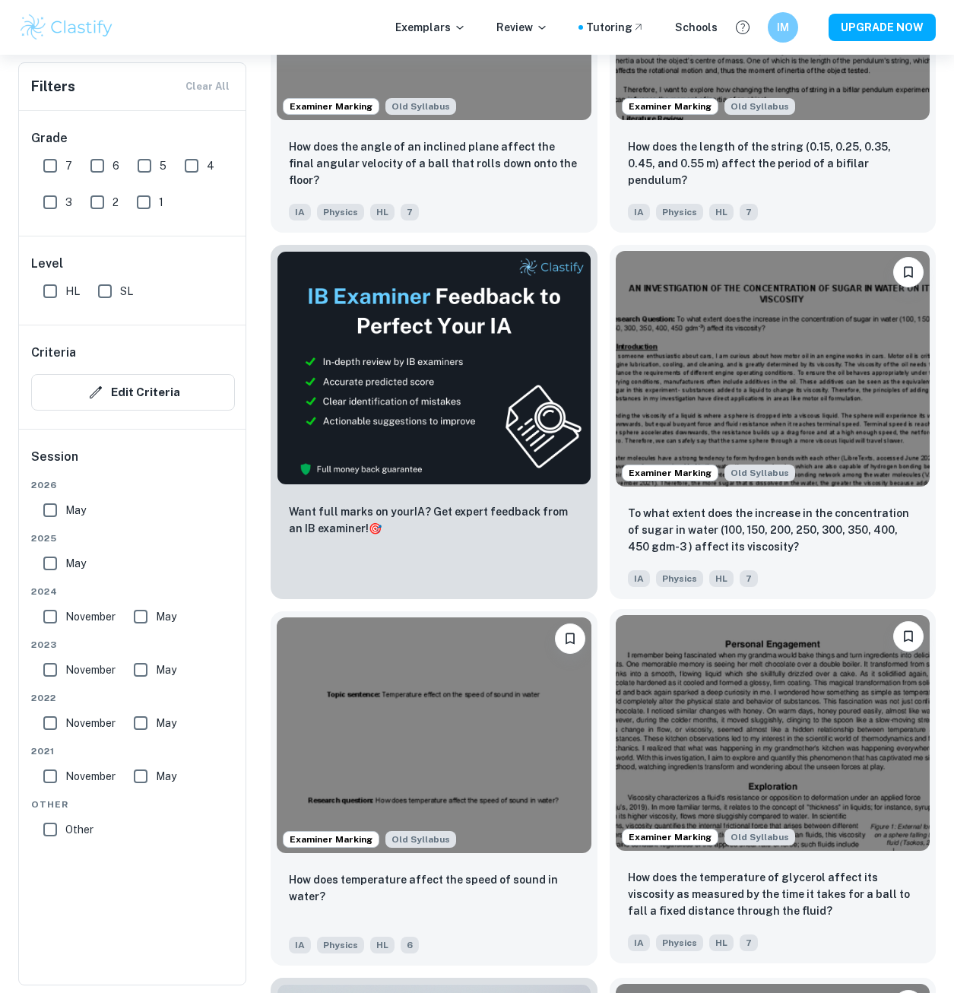
click at [789, 766] on img at bounding box center [773, 733] width 315 height 236
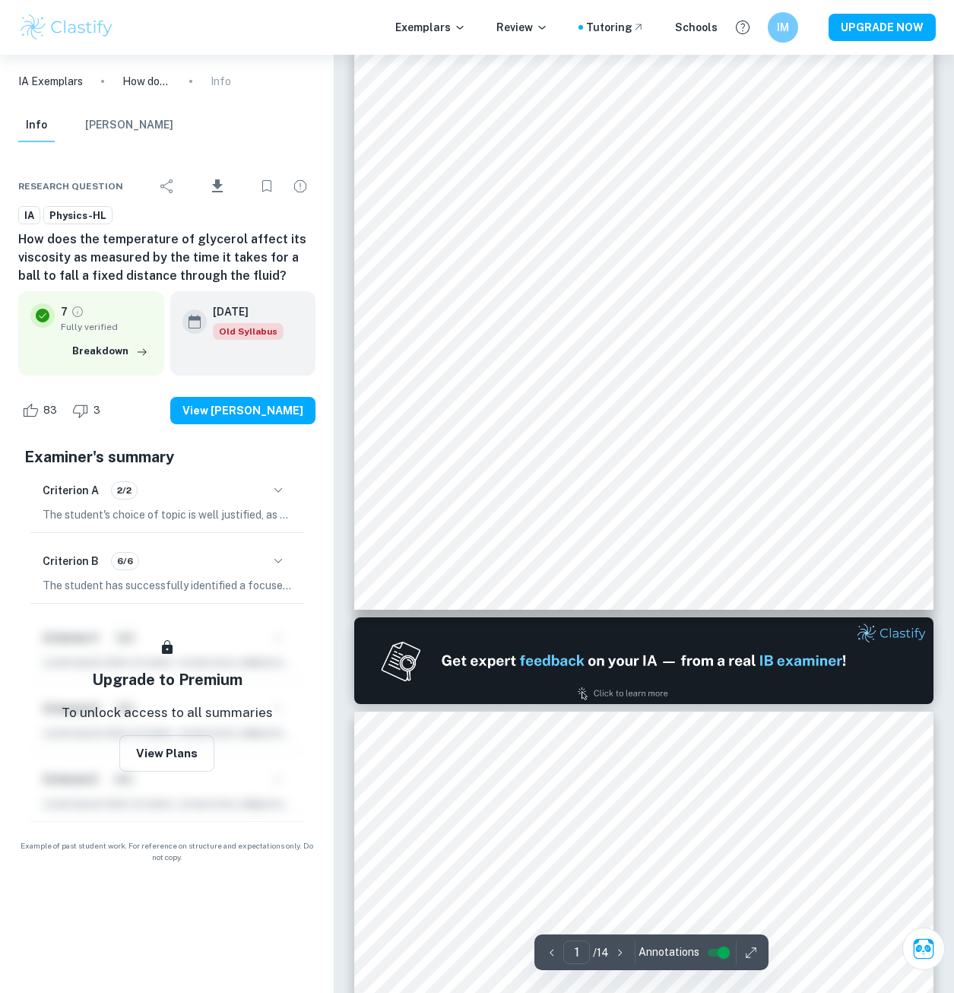
type input "2"
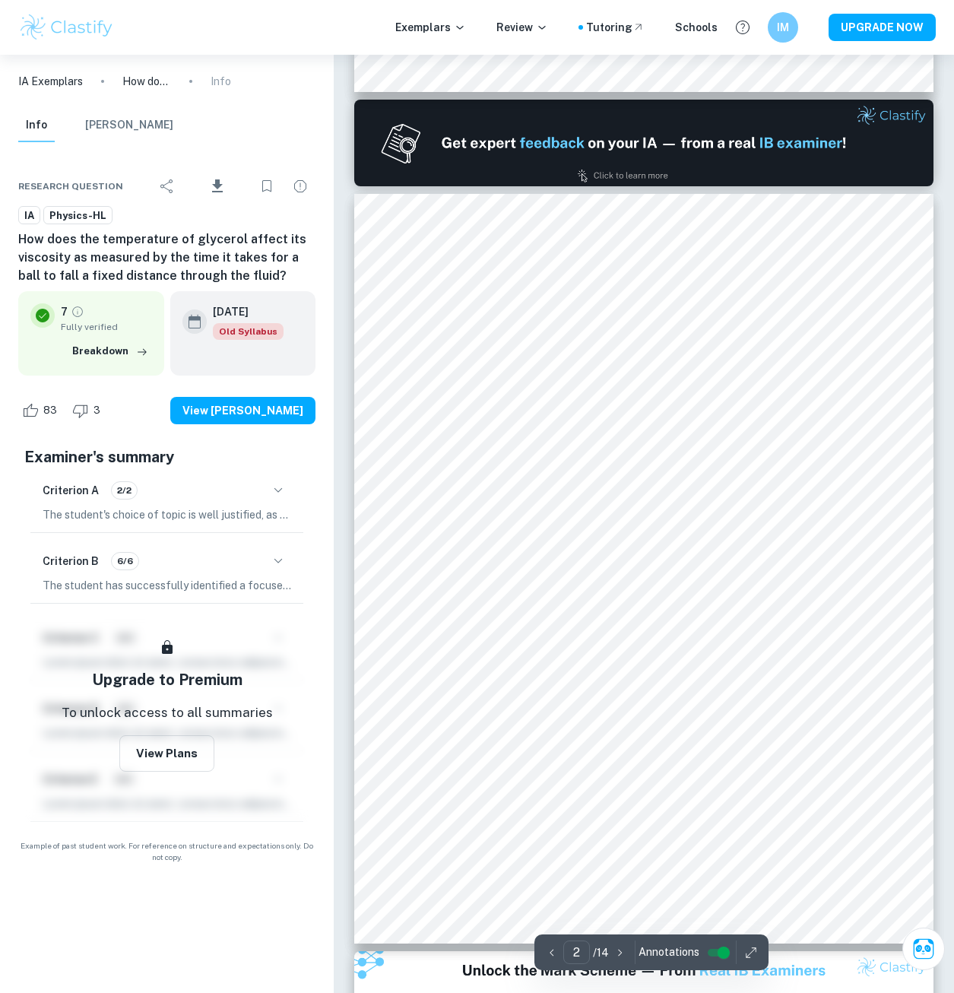
scroll to position [770, 0]
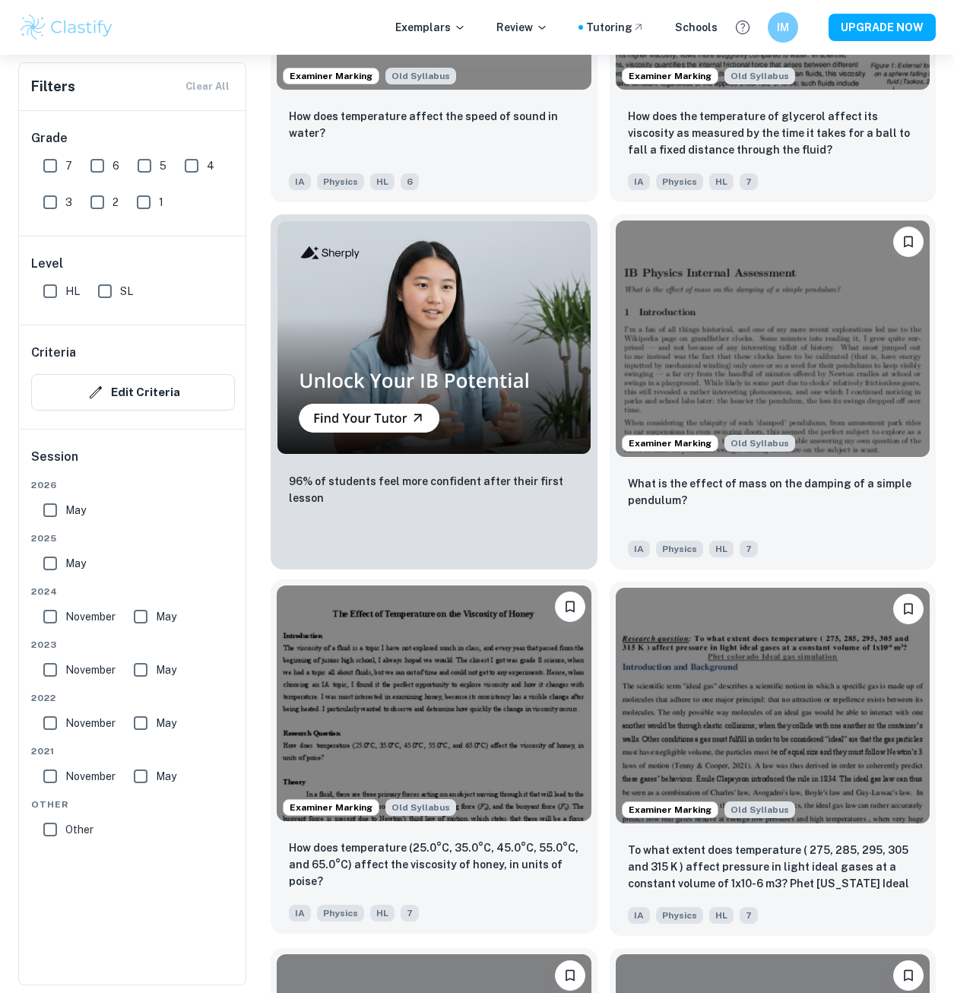
scroll to position [4486, 0]
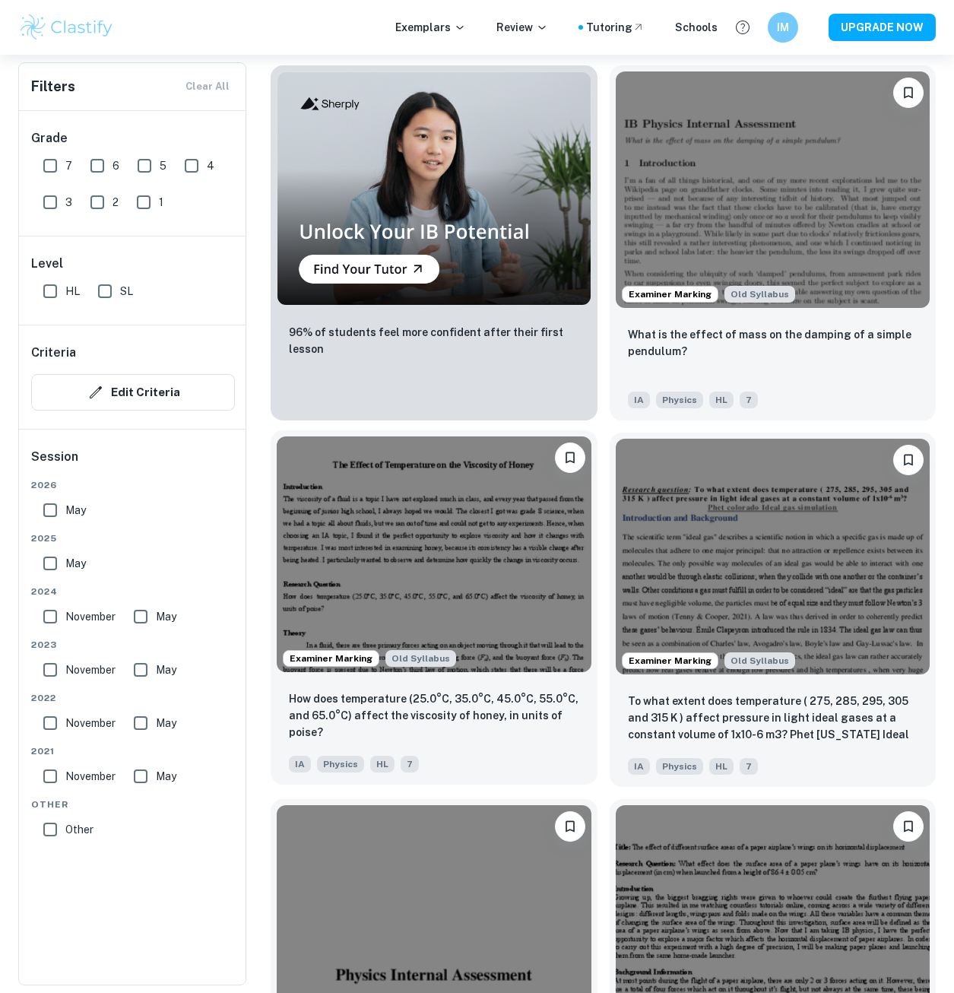
click at [474, 548] on img at bounding box center [434, 554] width 315 height 236
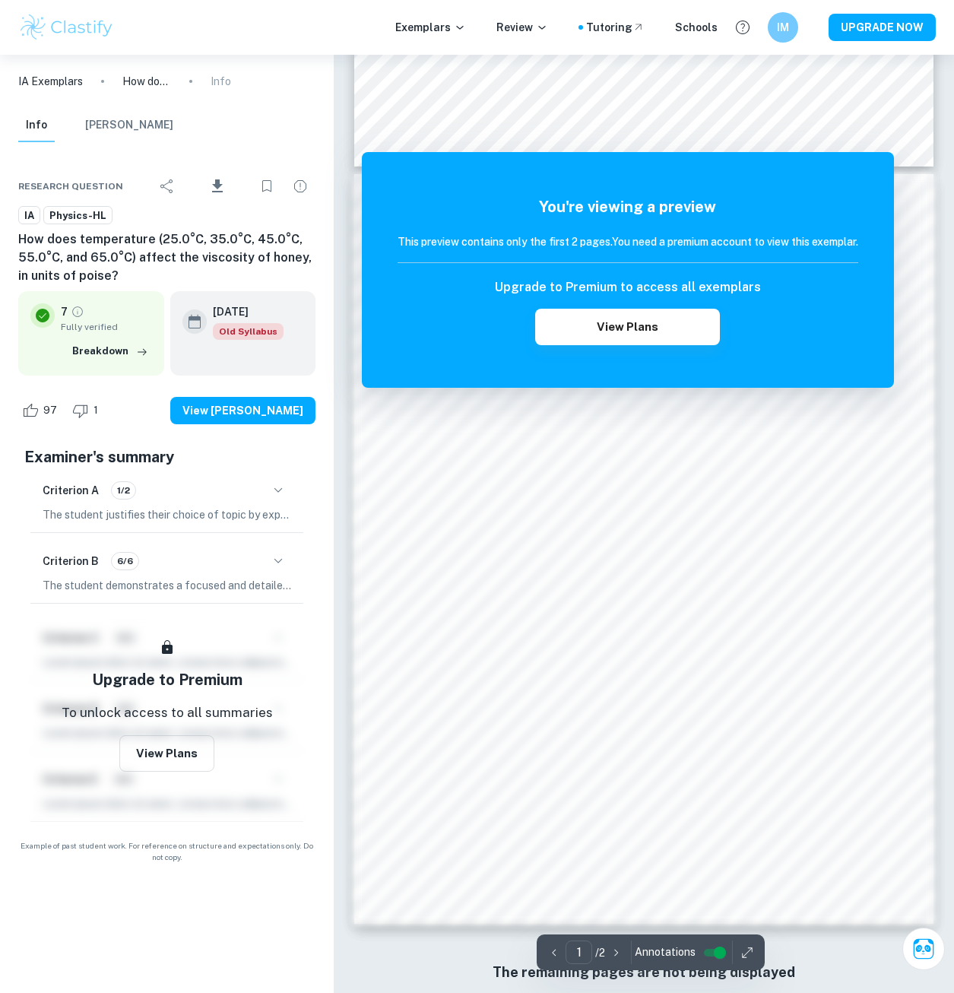
scroll to position [689, 0]
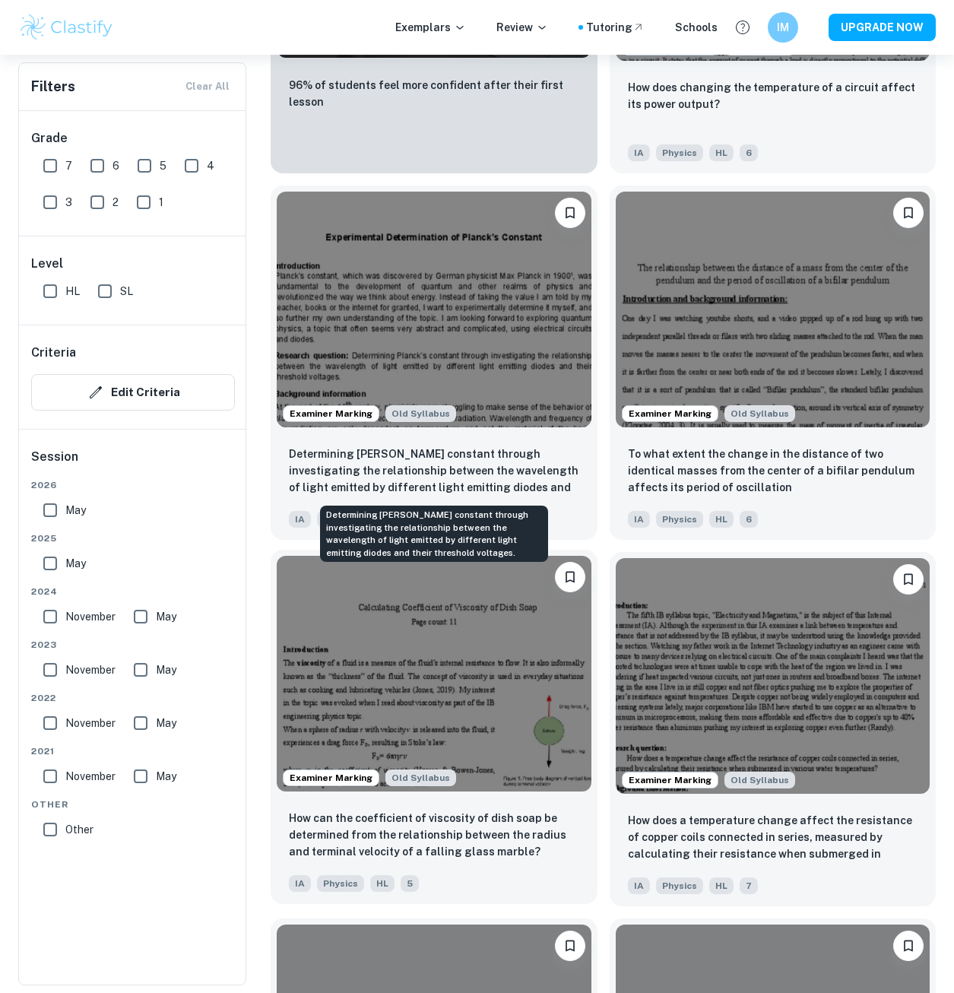
scroll to position [7679, 0]
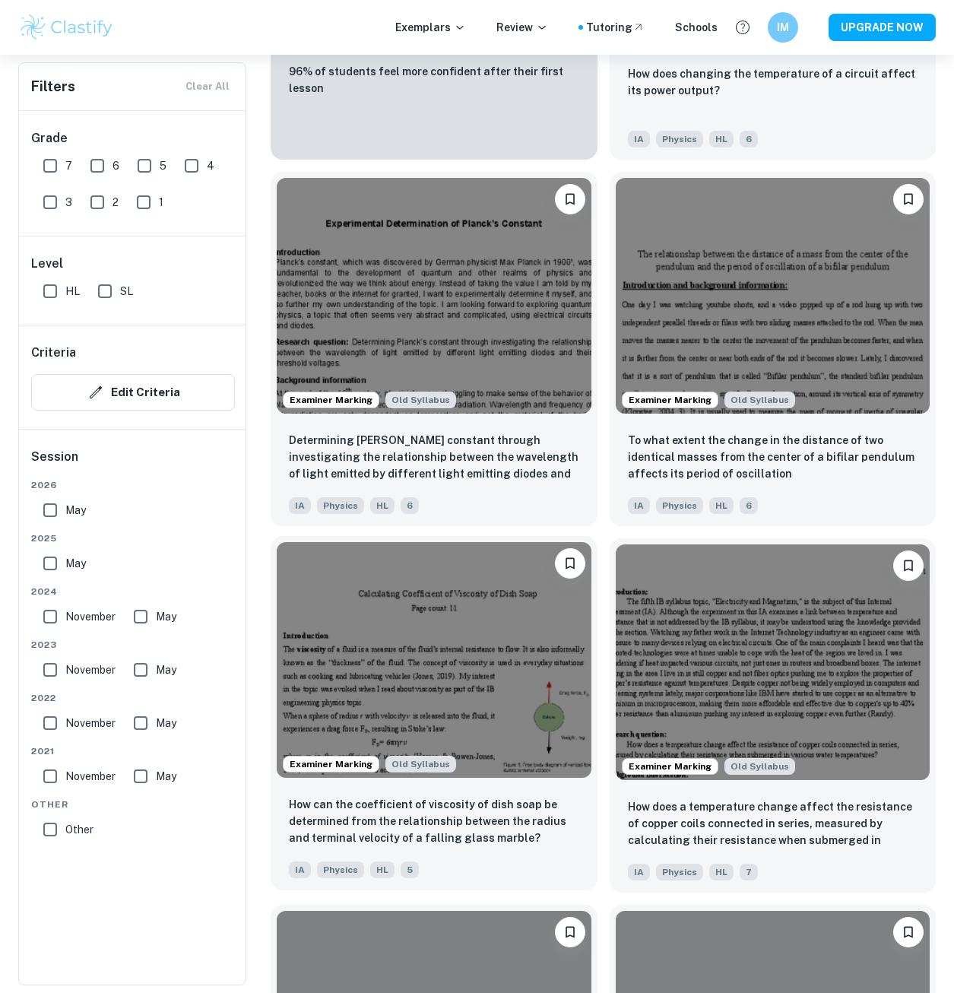
click at [473, 646] on img at bounding box center [434, 660] width 315 height 236
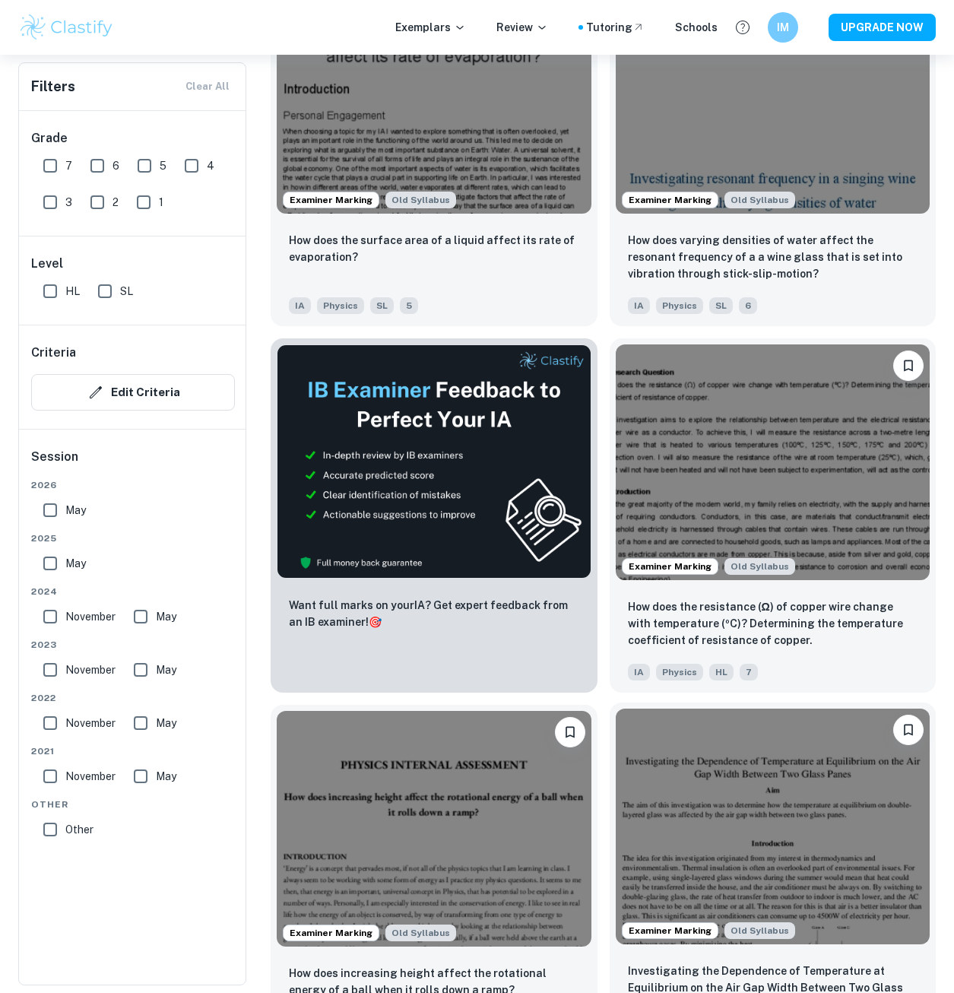
scroll to position [9504, 0]
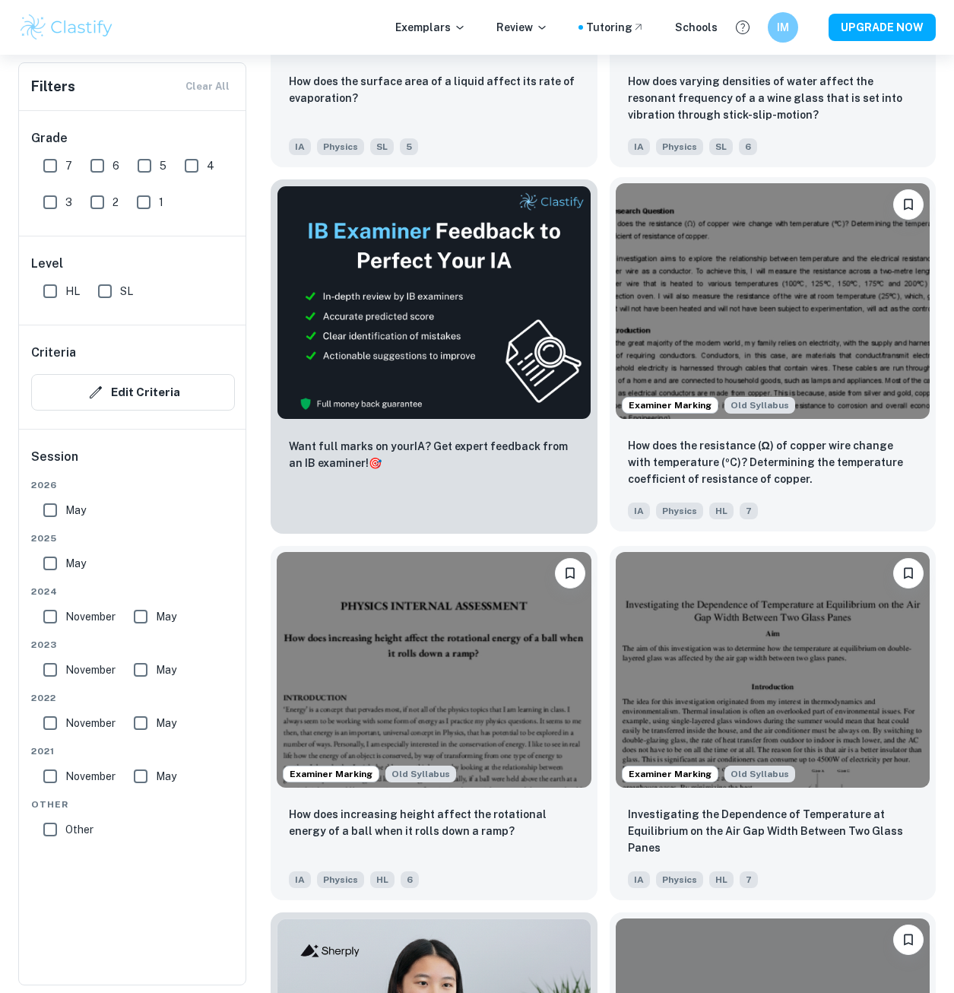
click at [822, 331] on img at bounding box center [773, 301] width 315 height 236
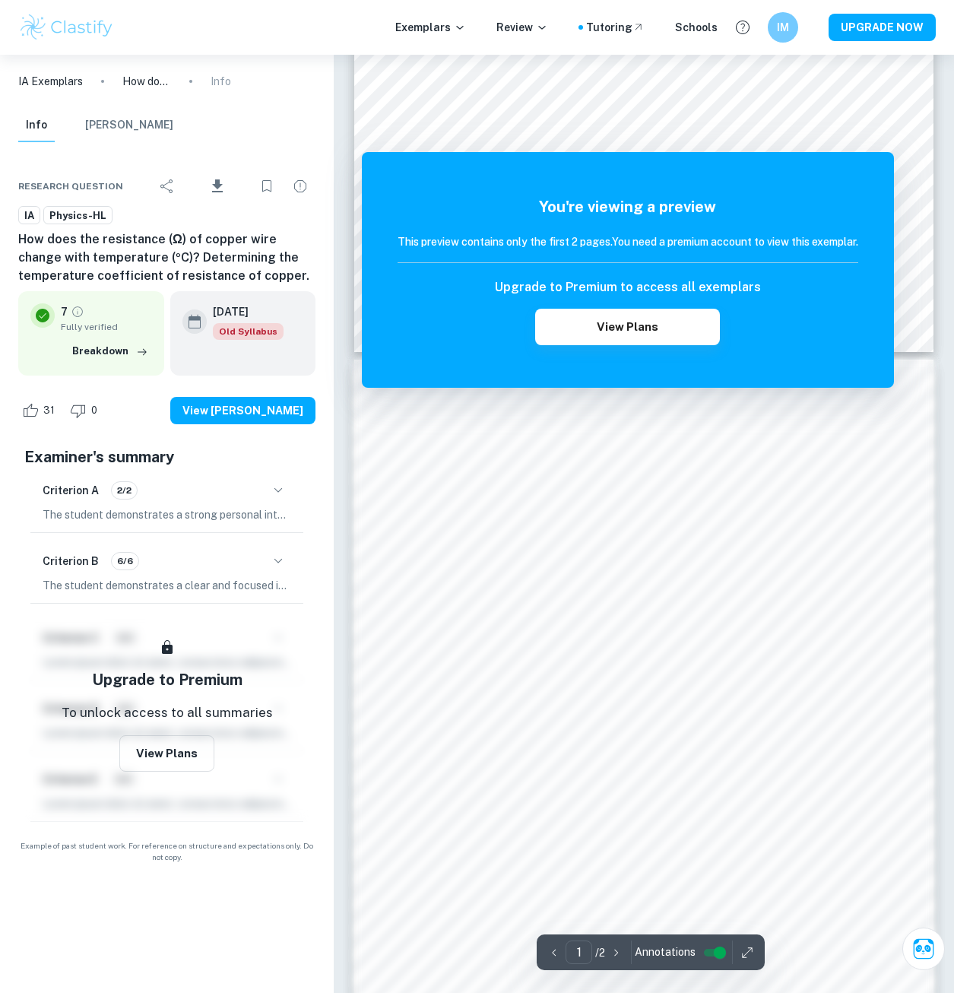
scroll to position [380, 0]
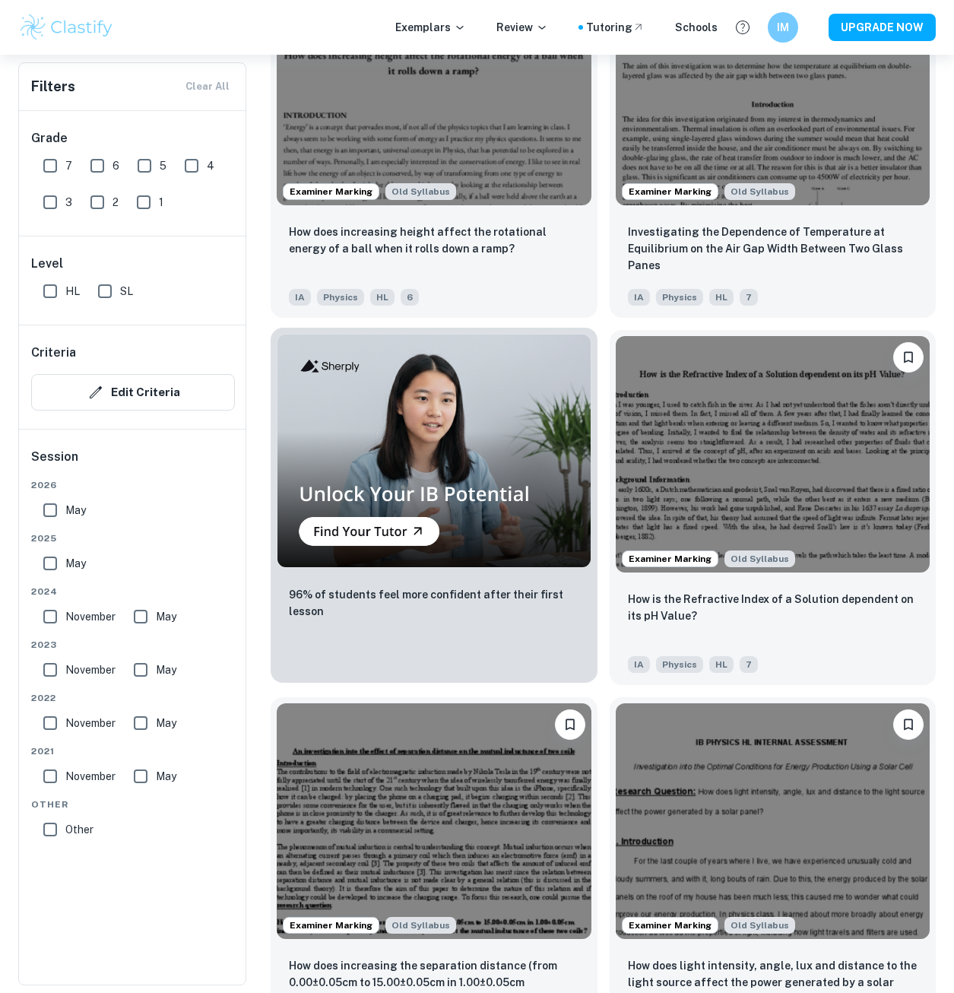
scroll to position [10264, 0]
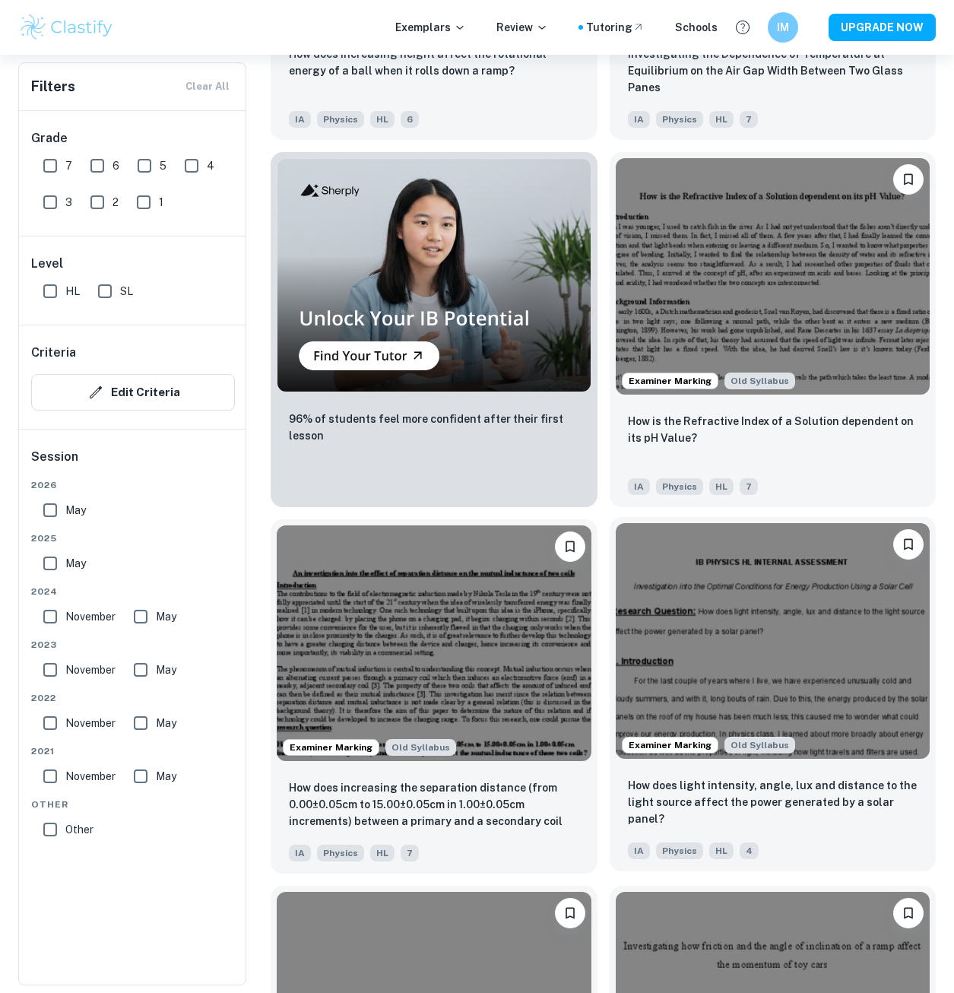
click at [680, 661] on img at bounding box center [773, 641] width 315 height 236
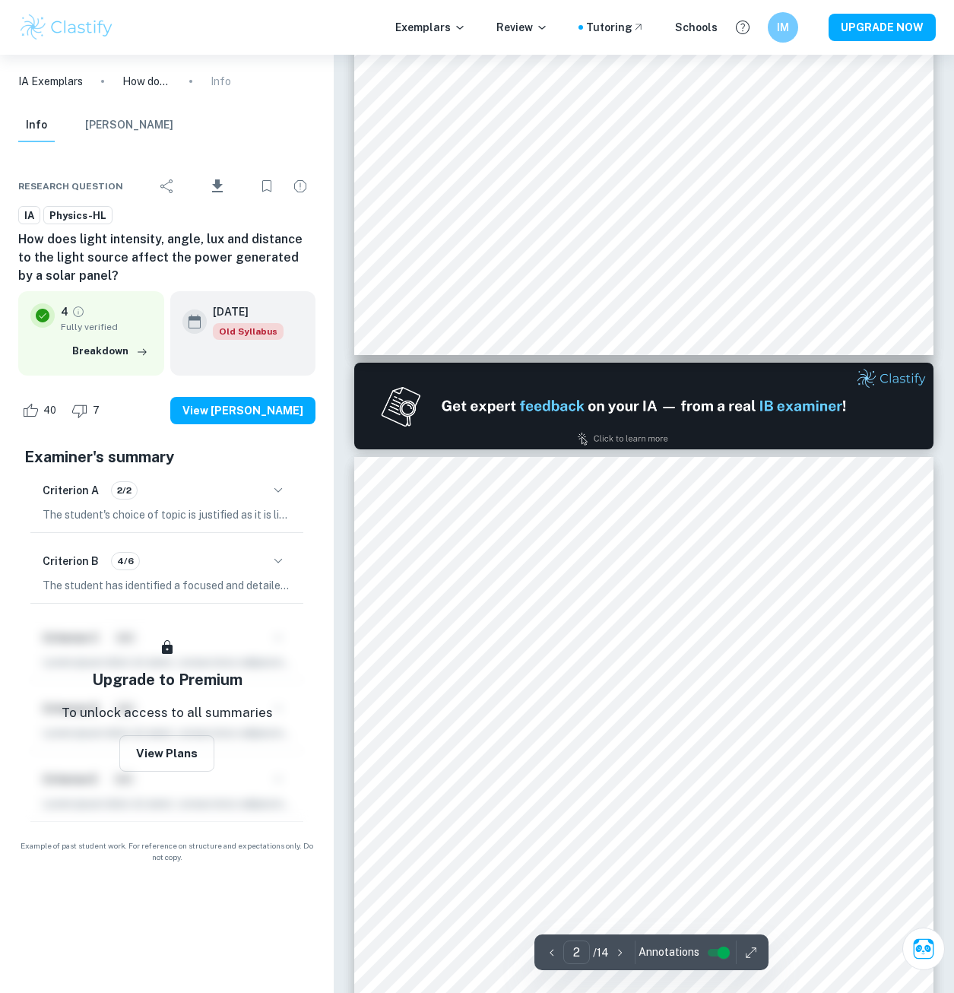
scroll to position [684, 0]
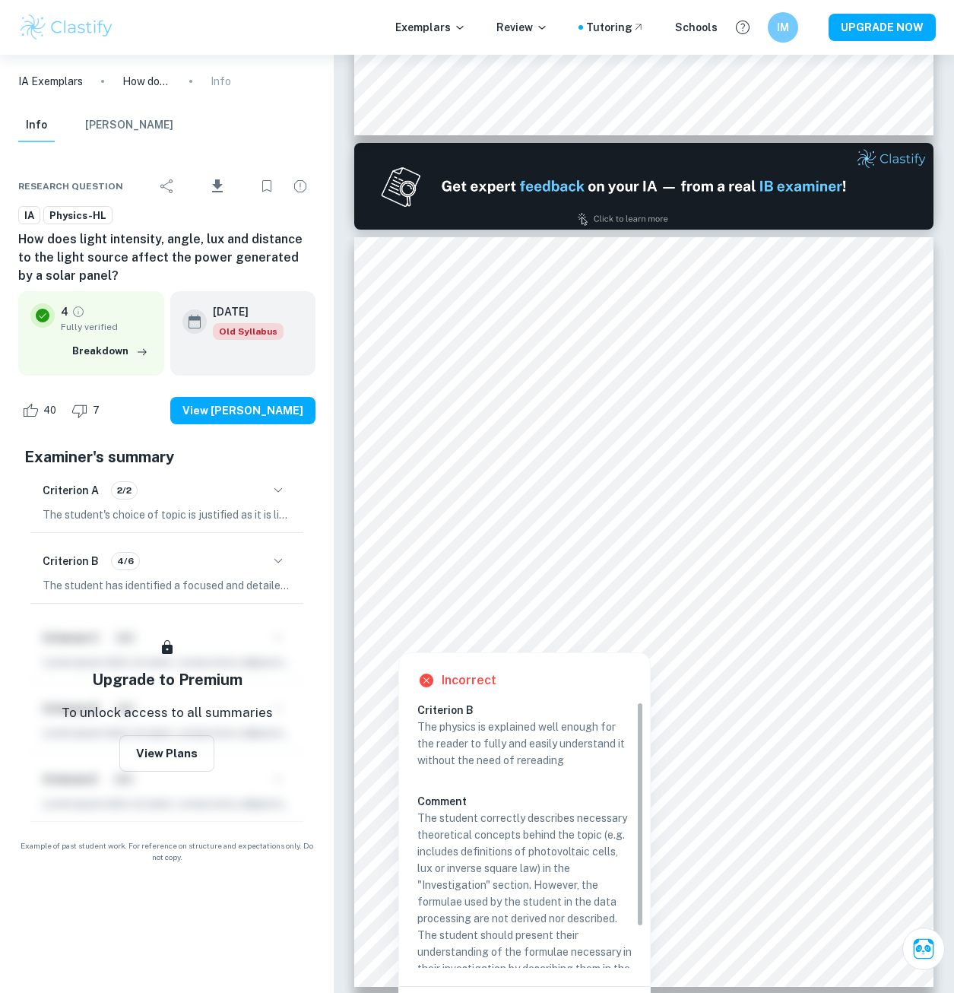
drag, startPoint x: 396, startPoint y: 640, endPoint x: 414, endPoint y: 683, distance: 46.3
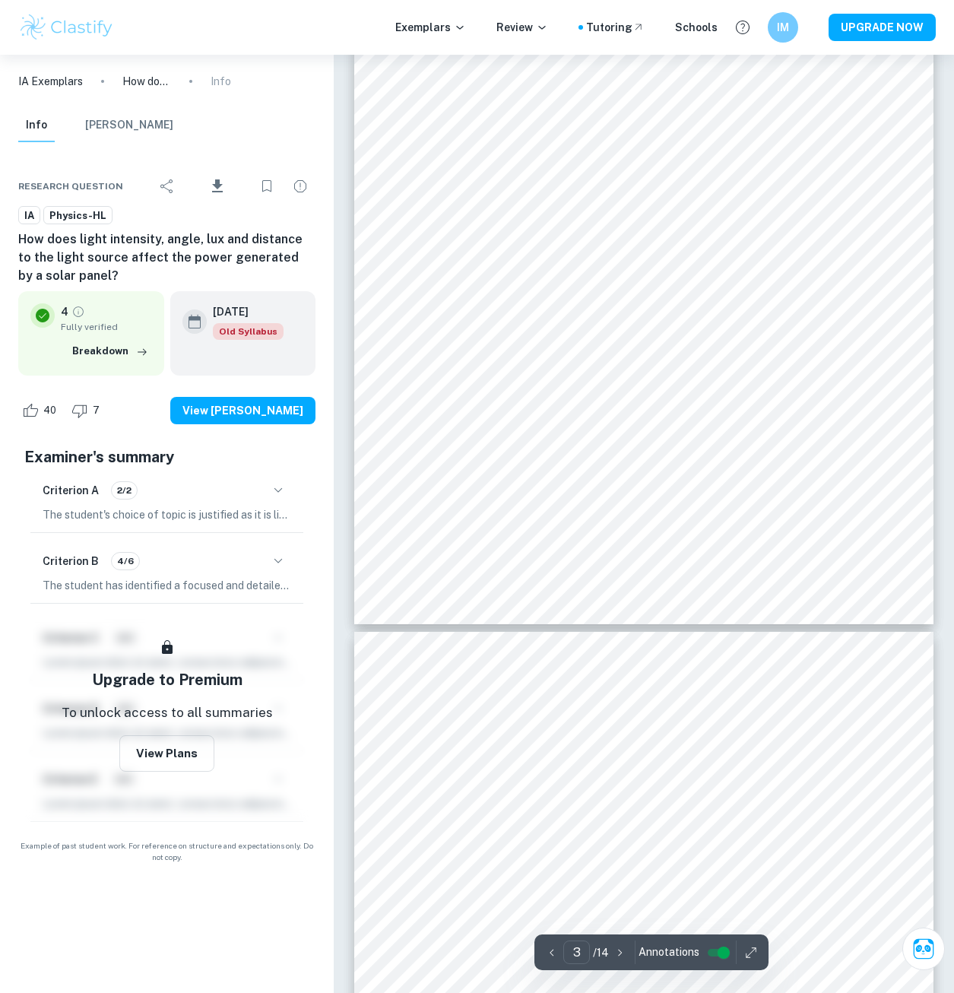
scroll to position [1901, 0]
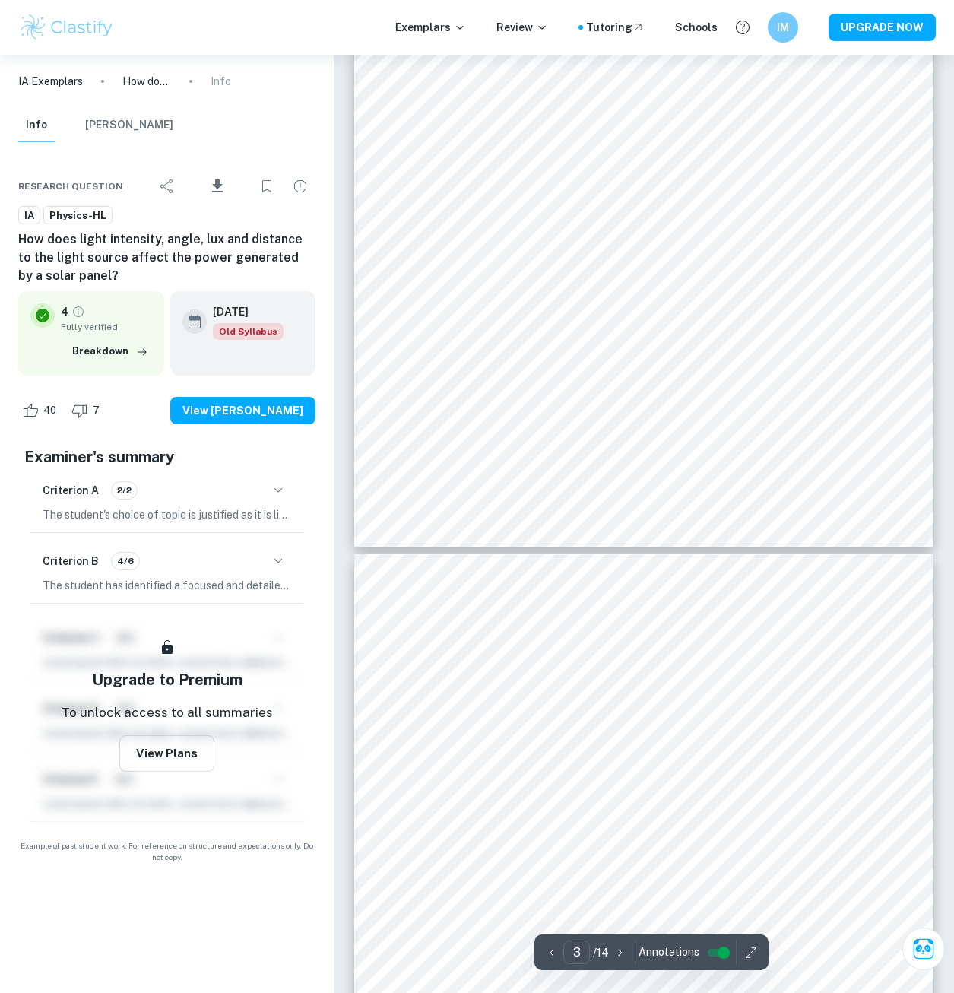
type input "4"
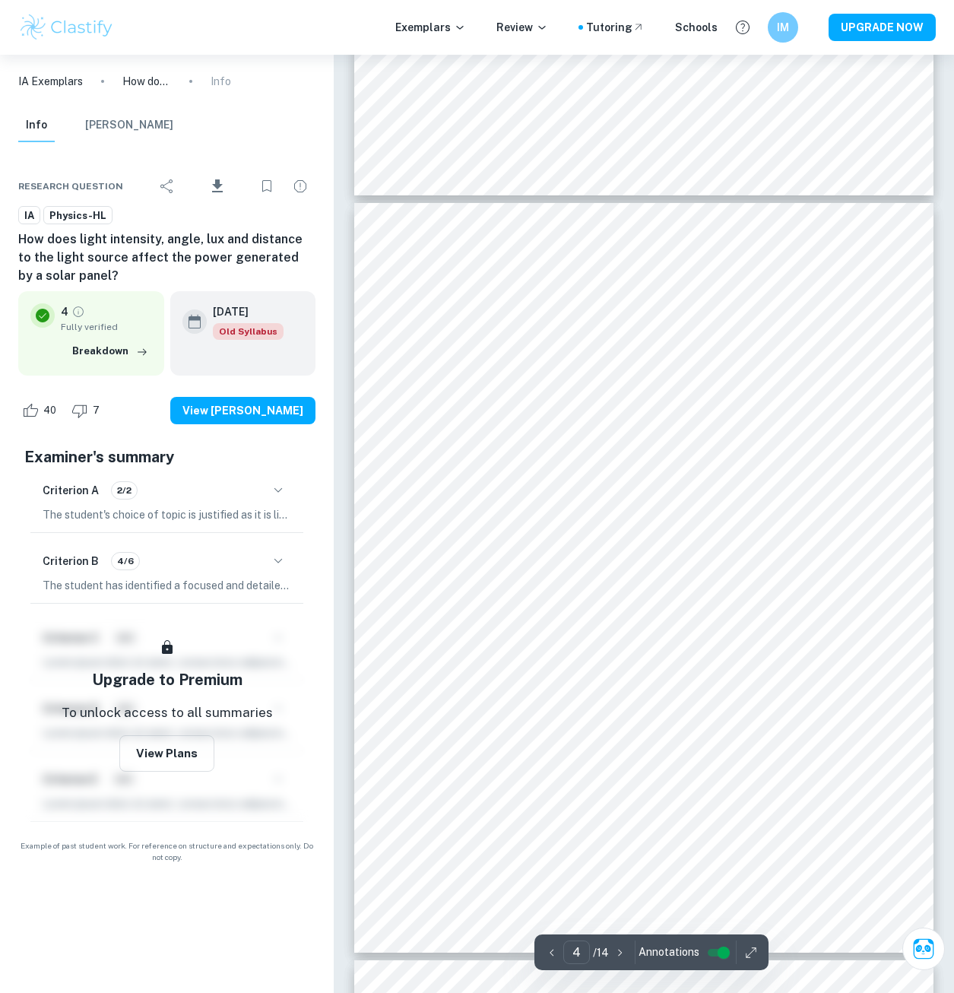
scroll to position [2357, 0]
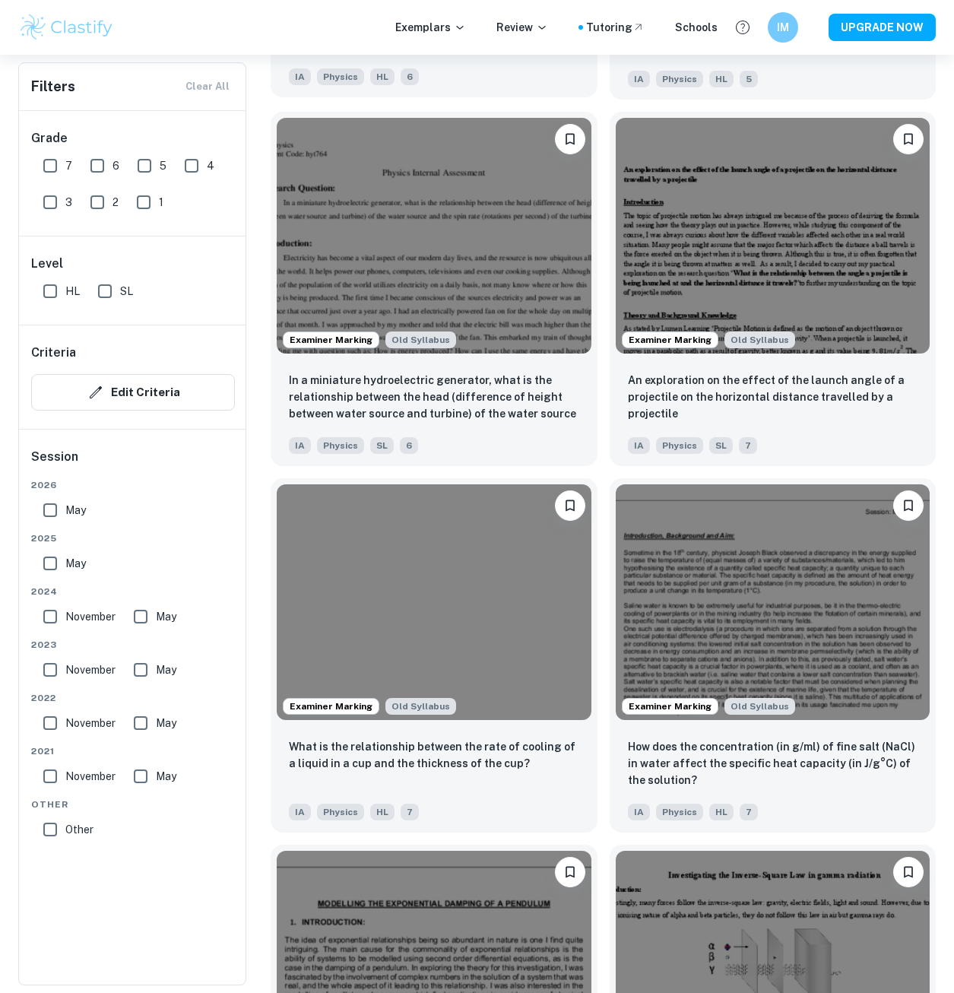
scroll to position [11633, 0]
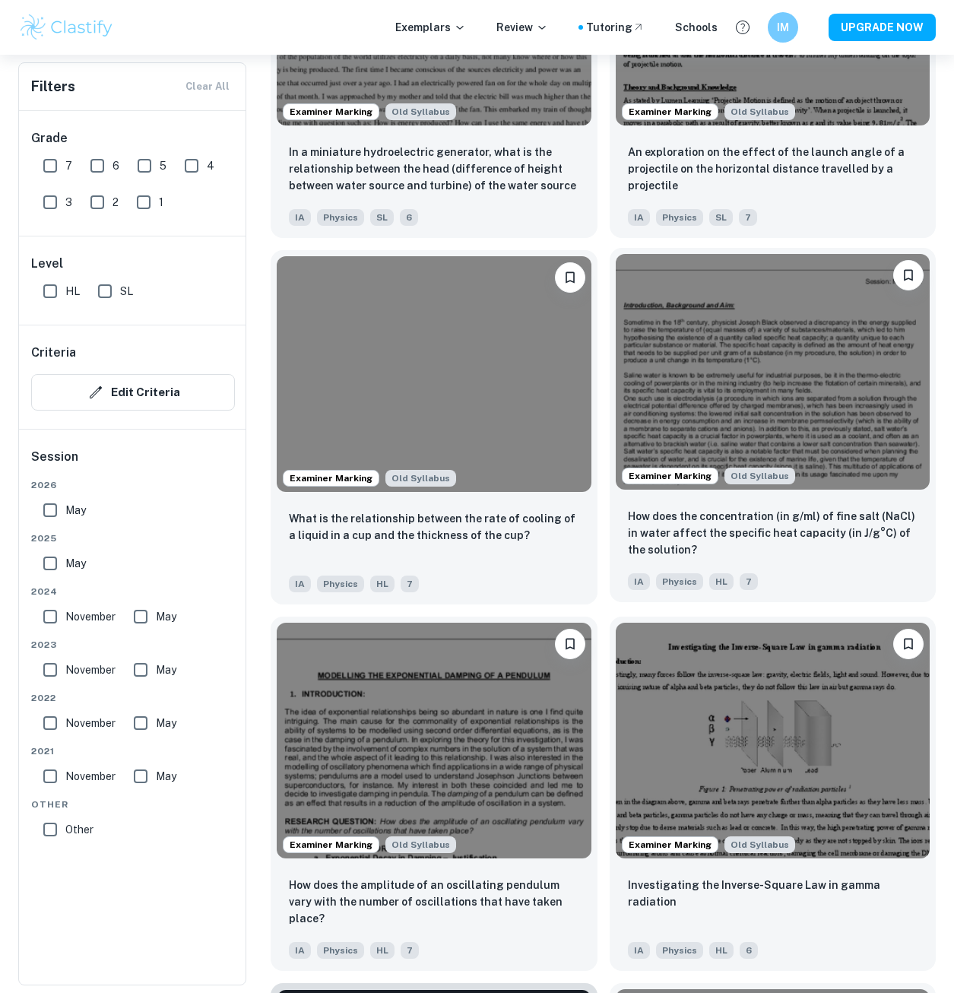
click at [724, 403] on img at bounding box center [773, 372] width 315 height 236
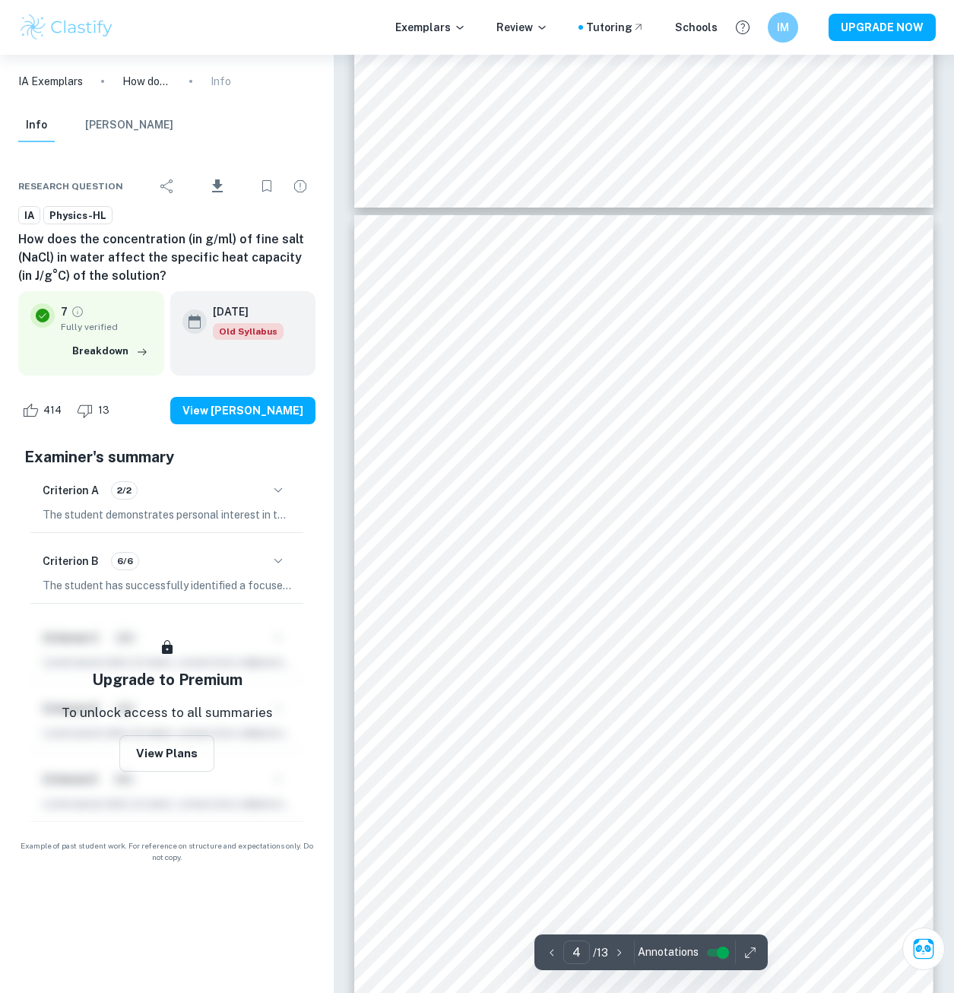
scroll to position [2661, 0]
type input "12"
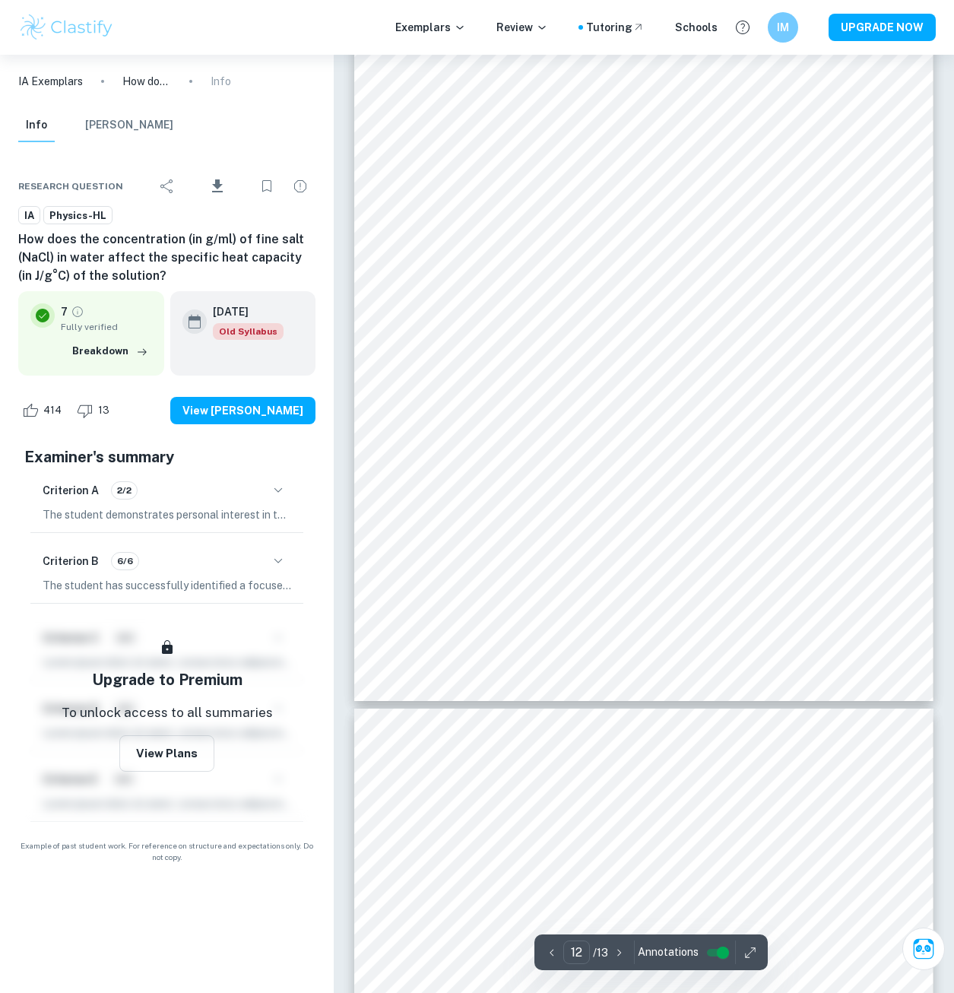
scroll to position [9742, 0]
